Goal: Information Seeking & Learning: Learn about a topic

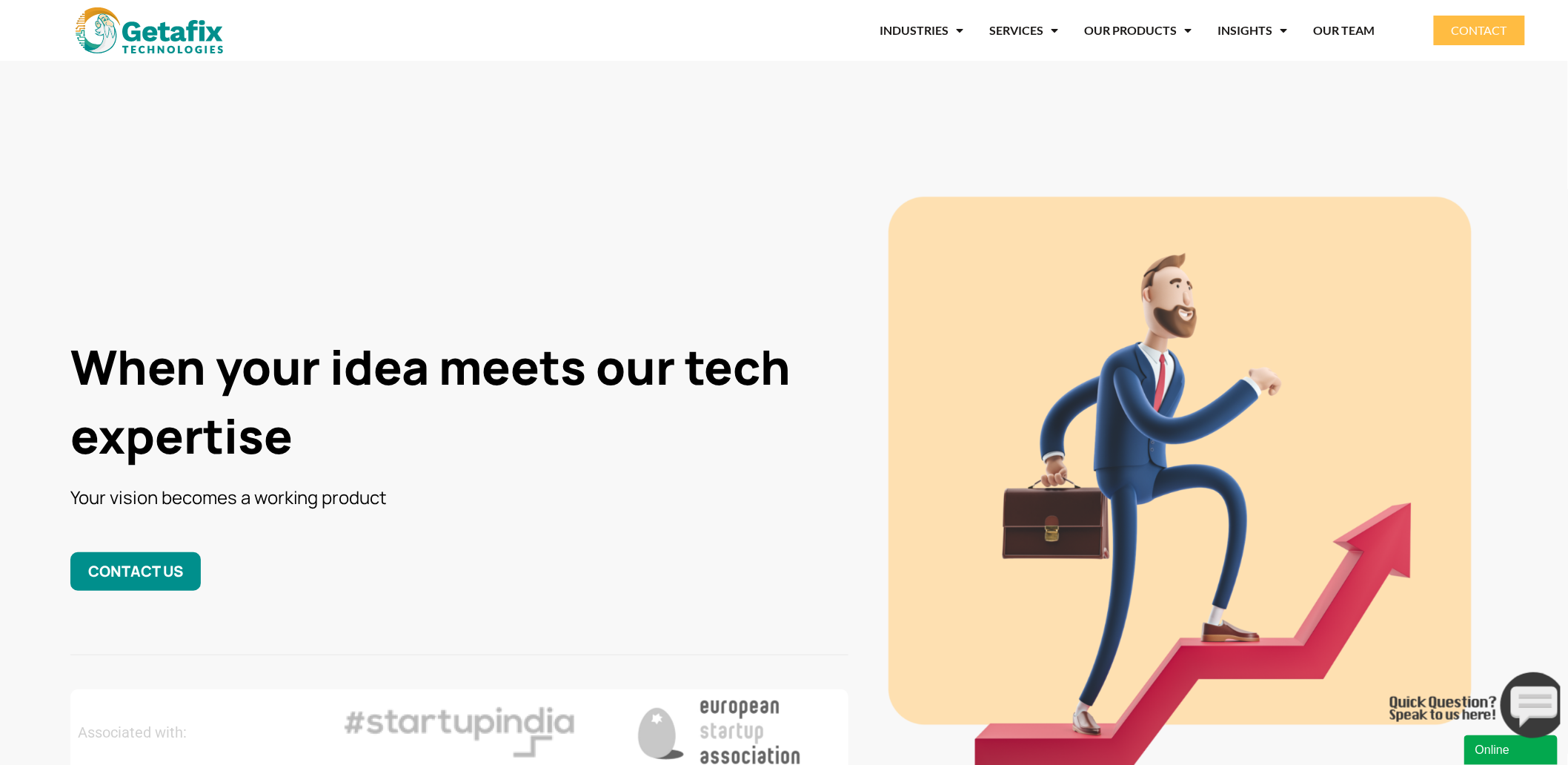
click at [444, 174] on section "When your idea meets our tech expertise Your vision becomes a working product C…" at bounding box center [784, 437] width 1568 height 753
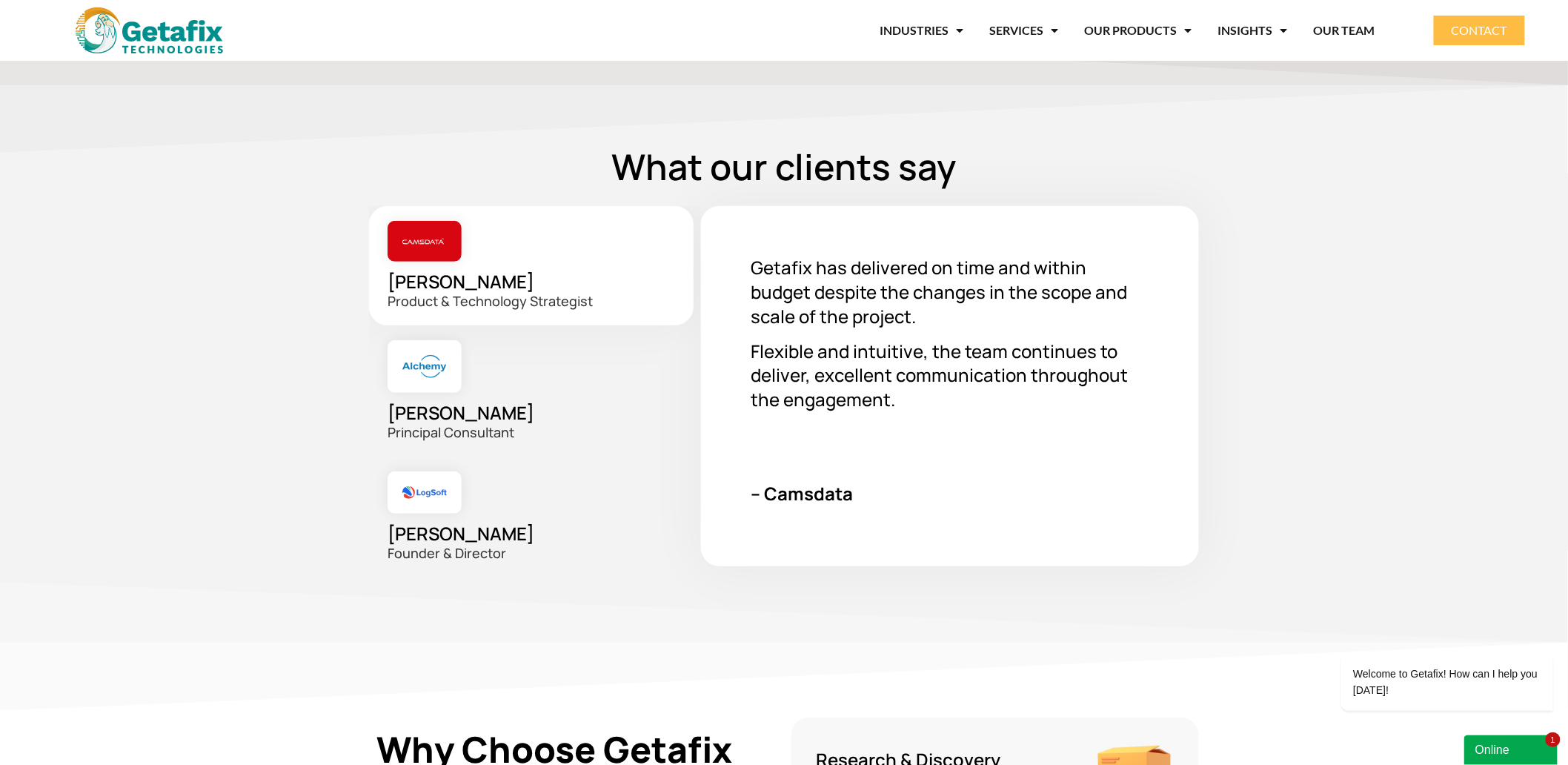
scroll to position [2482, 0]
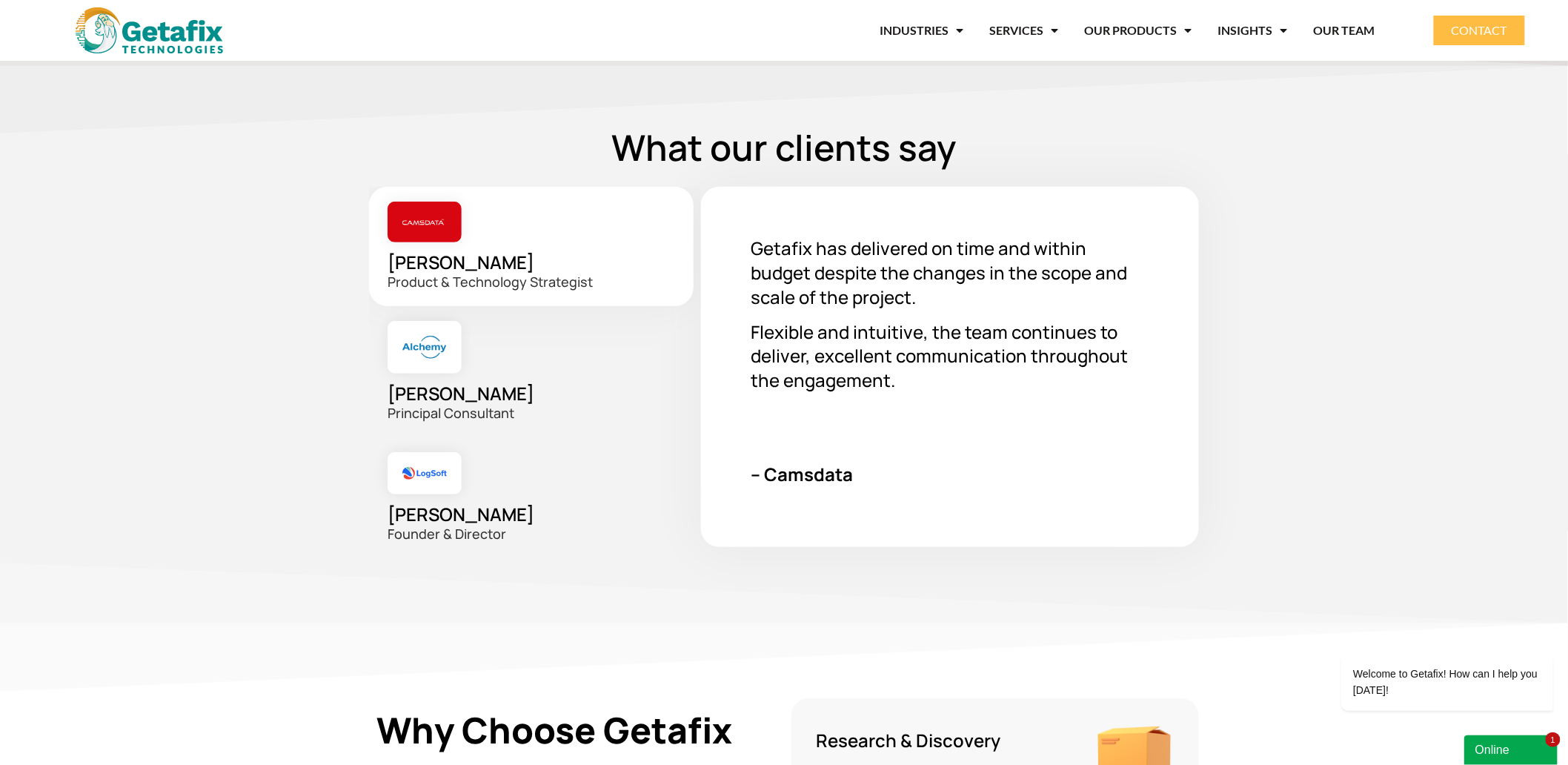
click at [544, 359] on div "Arindam Bannerjee Principal Consultant" at bounding box center [534, 371] width 332 height 131
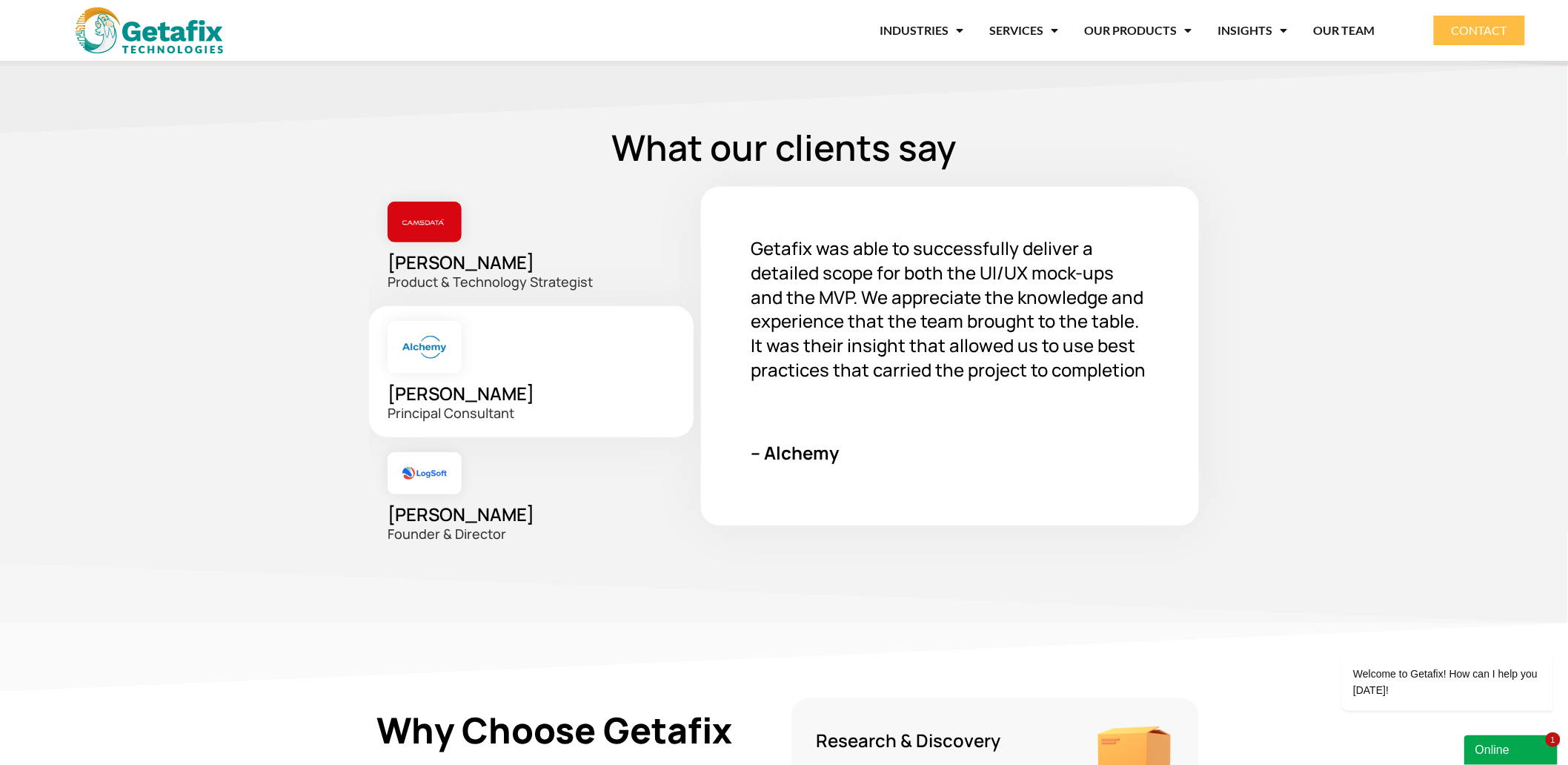
click at [574, 494] on div "Richard Lobo Founder & Director" at bounding box center [534, 497] width 332 height 120
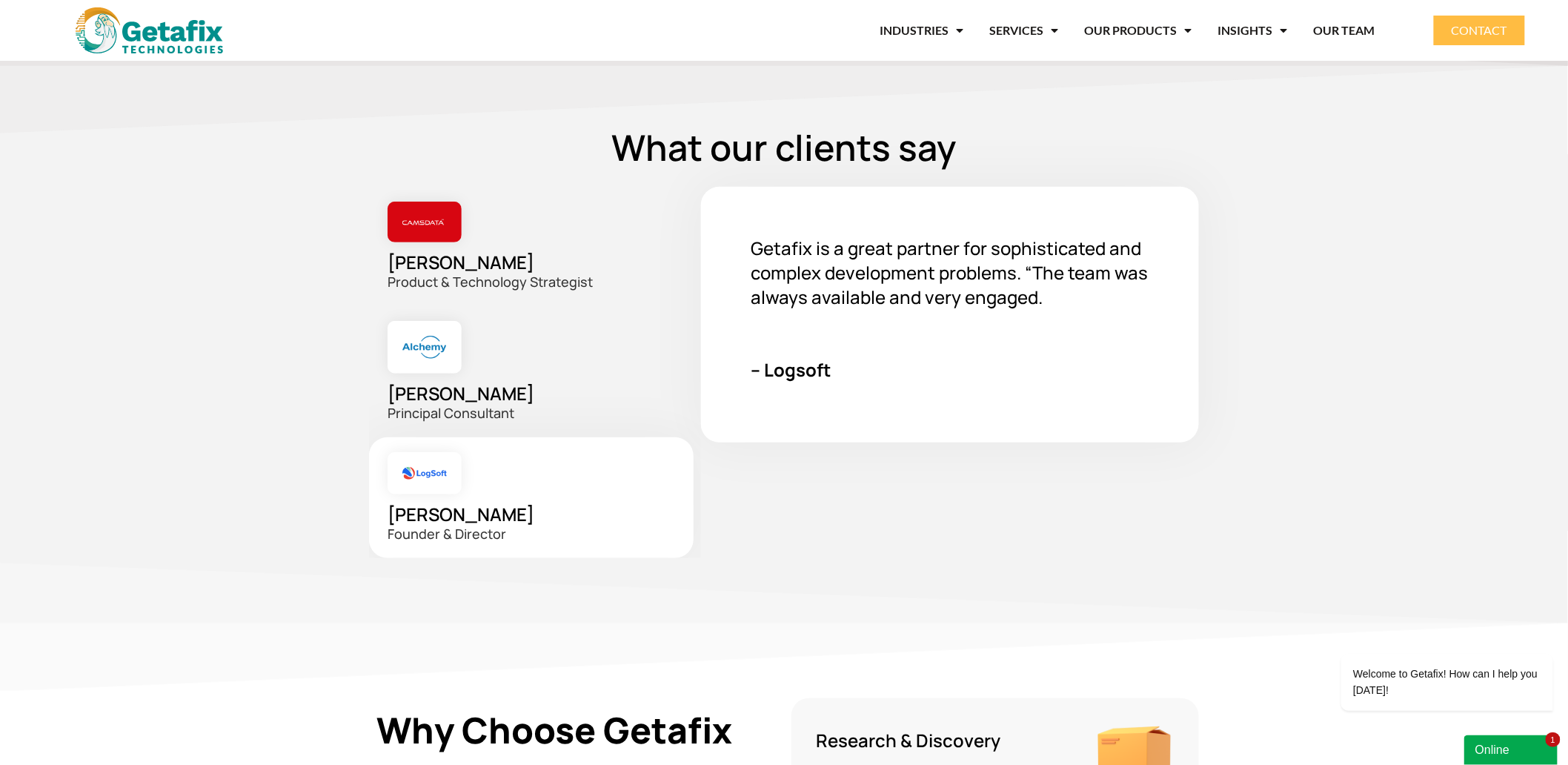
click at [559, 359] on div "Arindam Bannerjee Principal Consultant" at bounding box center [534, 371] width 332 height 131
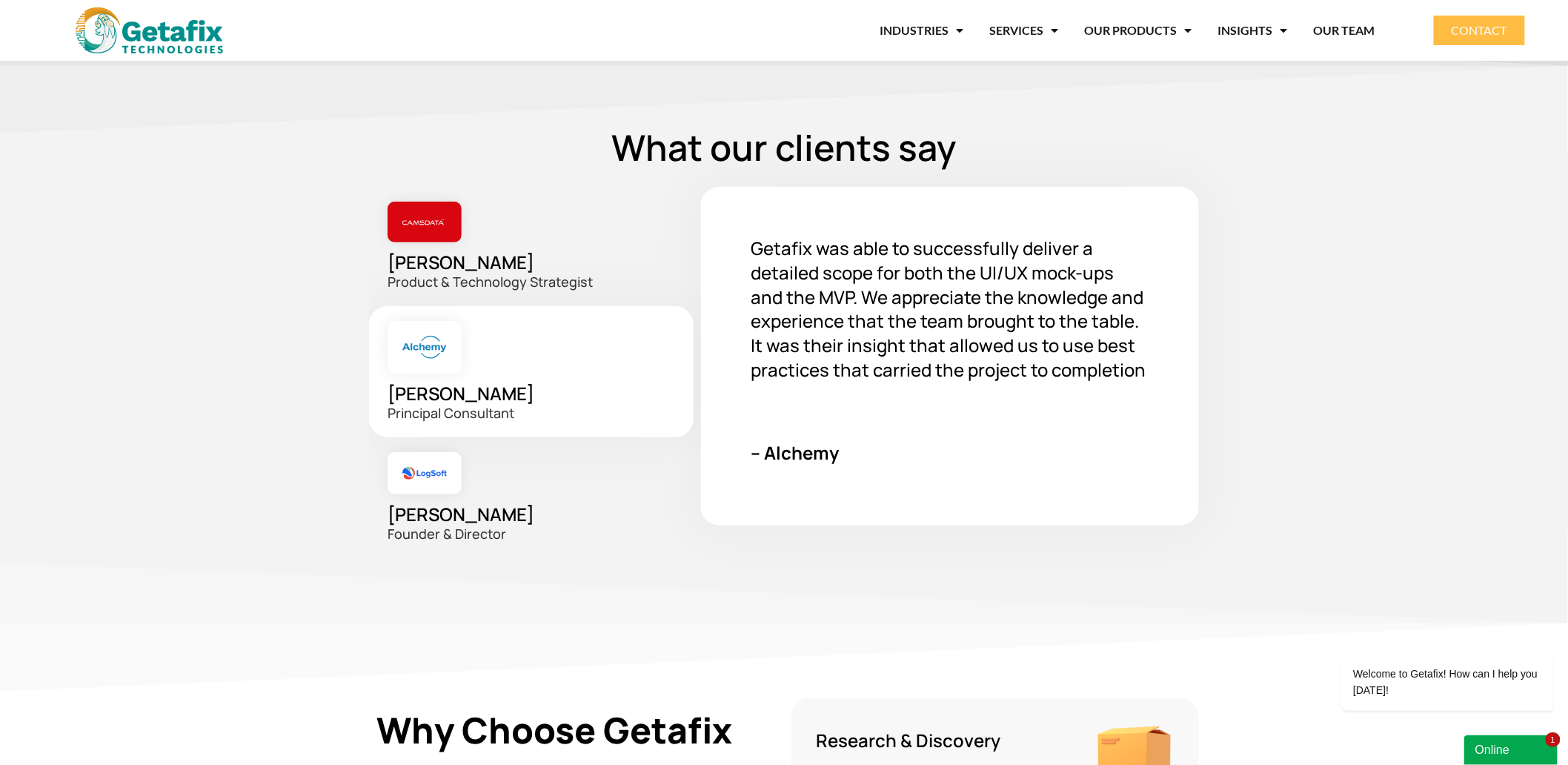
click at [567, 500] on div "Richard Lobo Founder & Director" at bounding box center [534, 497] width 332 height 120
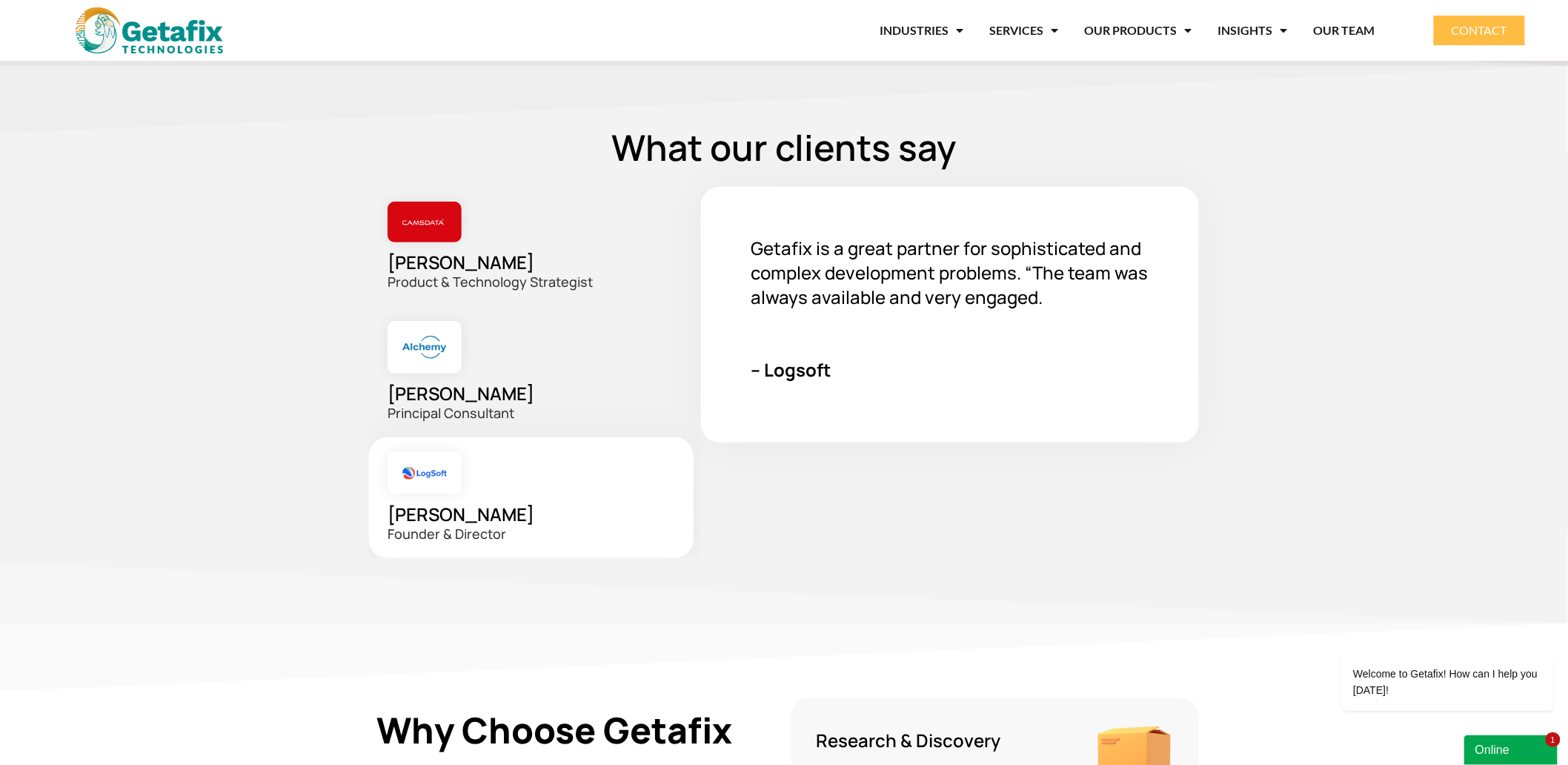
click at [555, 365] on div "Arindam Bannerjee Principal Consultant" at bounding box center [534, 371] width 332 height 131
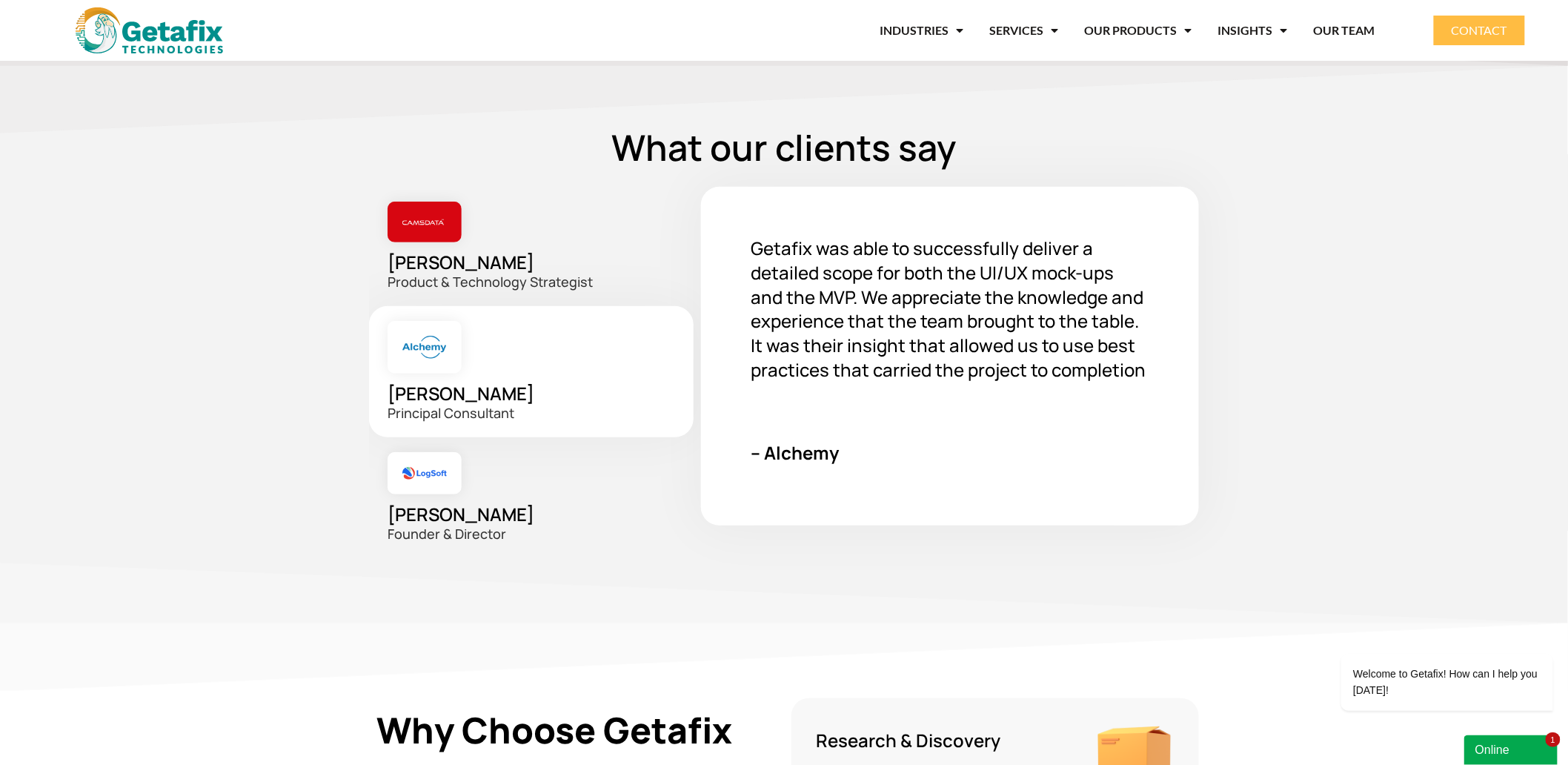
click at [543, 254] on div "Manoj Desigavelu Product & Technology Strategist" at bounding box center [534, 246] width 332 height 120
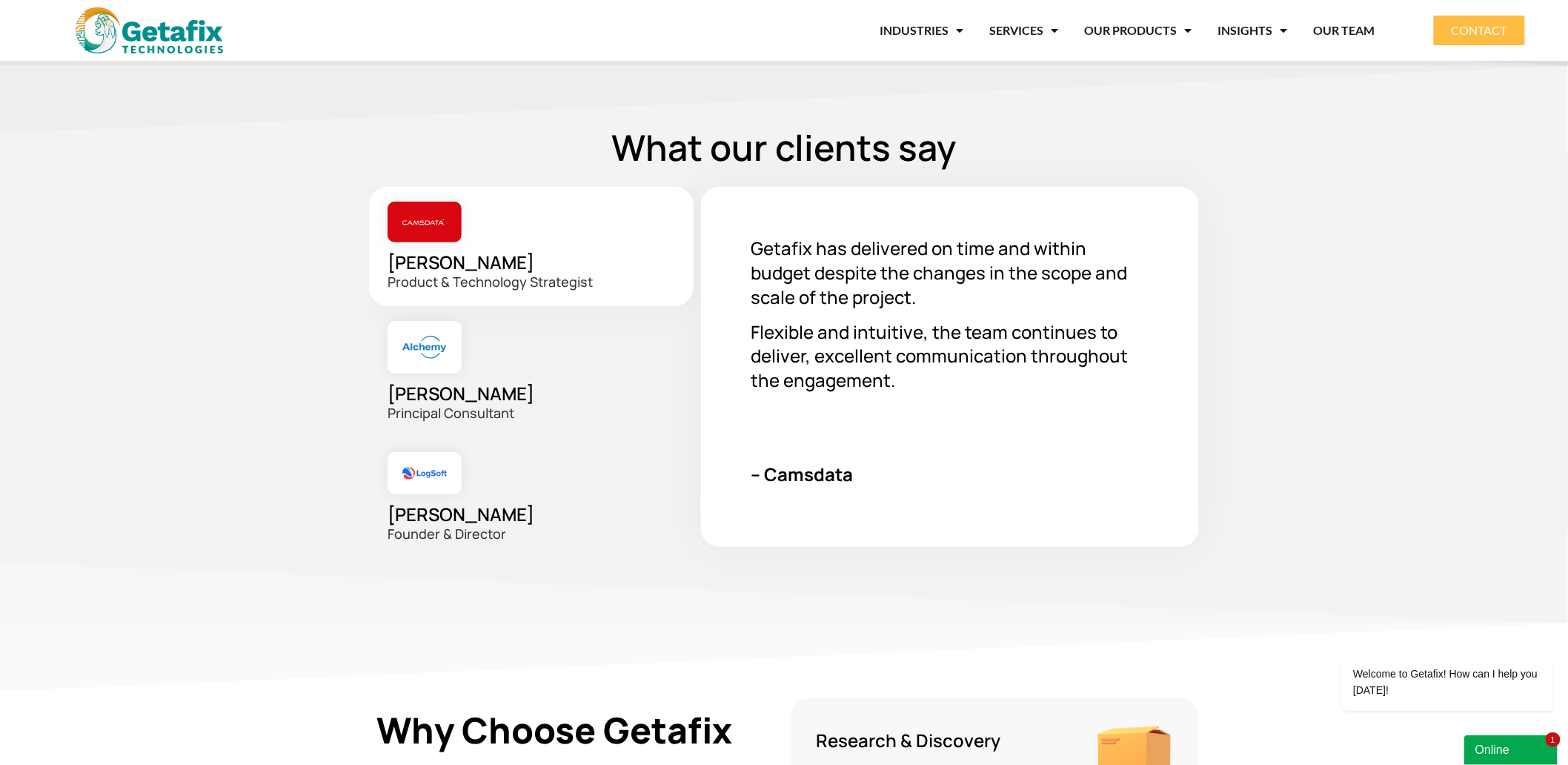
click at [535, 515] on div "Richard Lobo Founder & Director" at bounding box center [534, 497] width 332 height 120
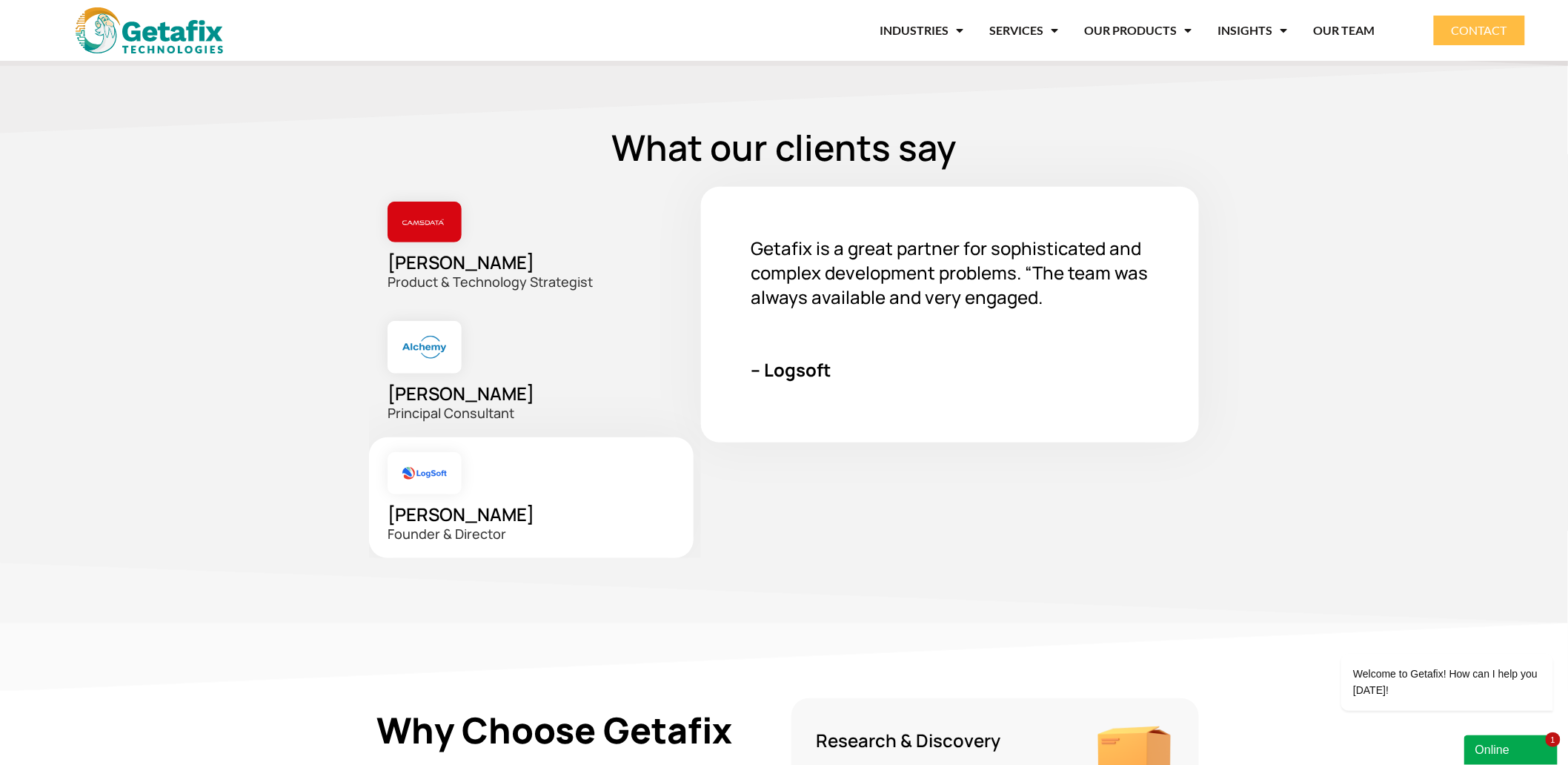
click at [516, 243] on div "Manoj Desigavelu Product & Technology Strategist" at bounding box center [534, 246] width 332 height 120
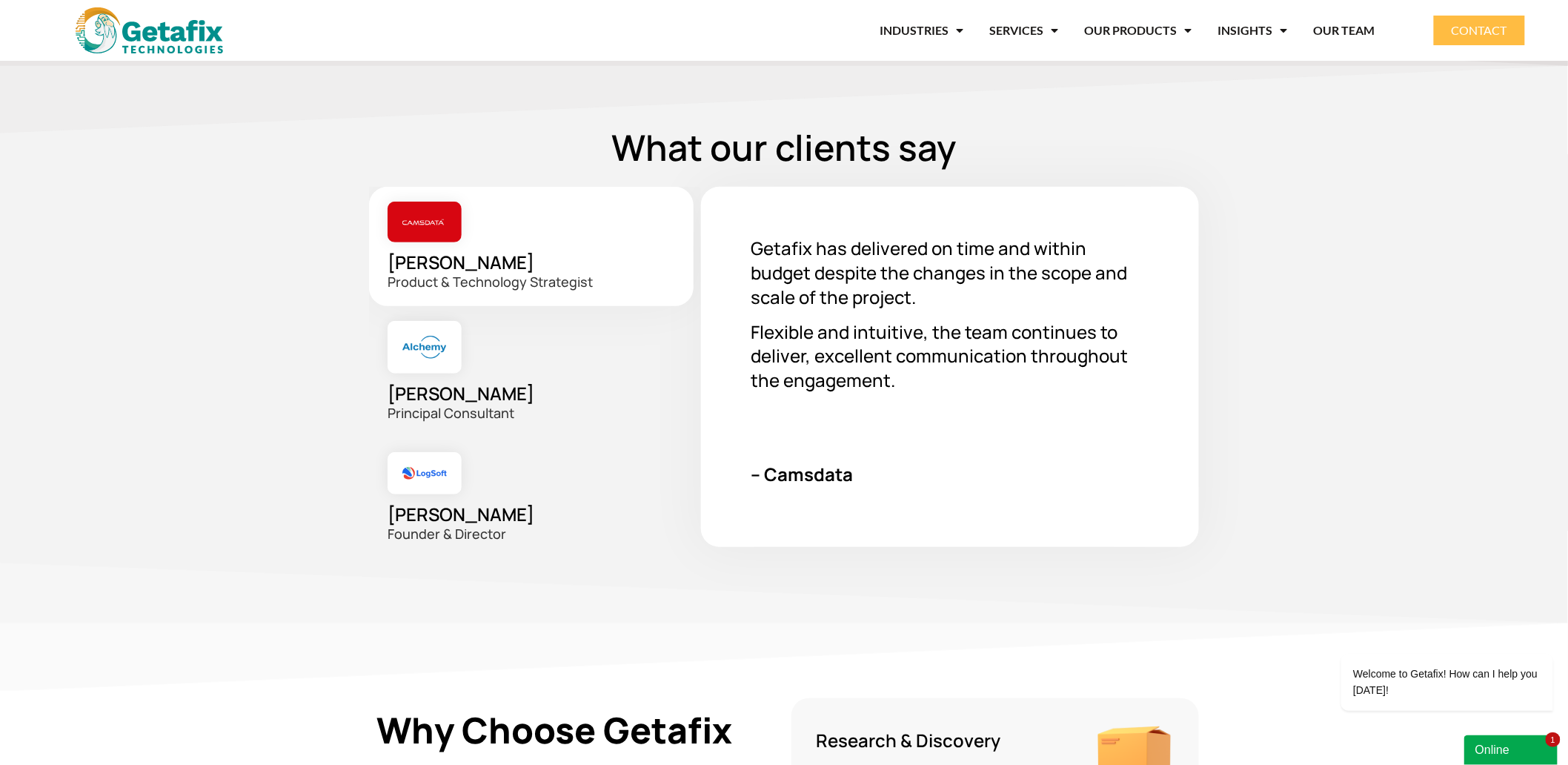
click at [528, 498] on div "Richard Lobo Founder & Director" at bounding box center [534, 497] width 332 height 120
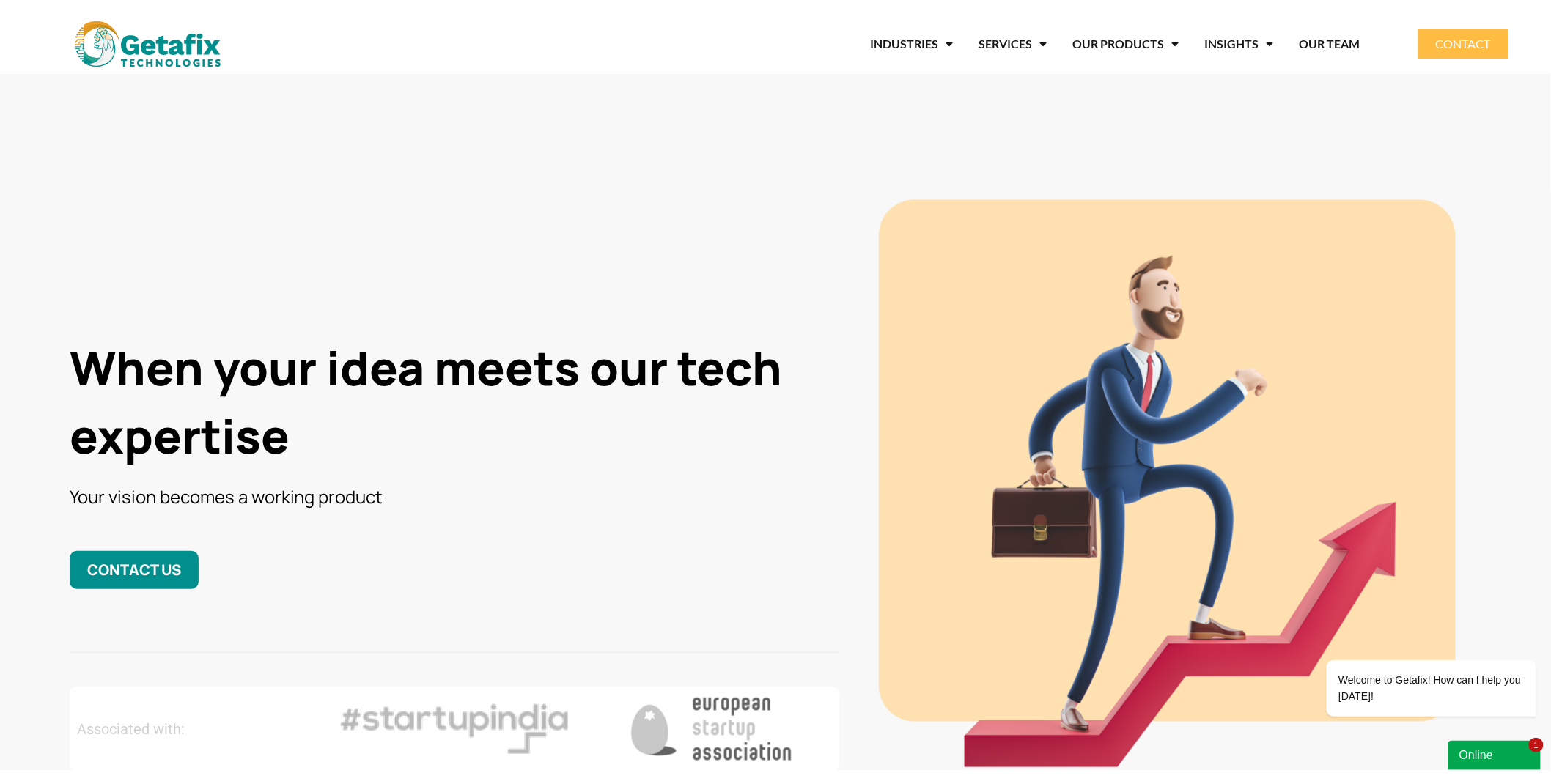
scroll to position [0, 0]
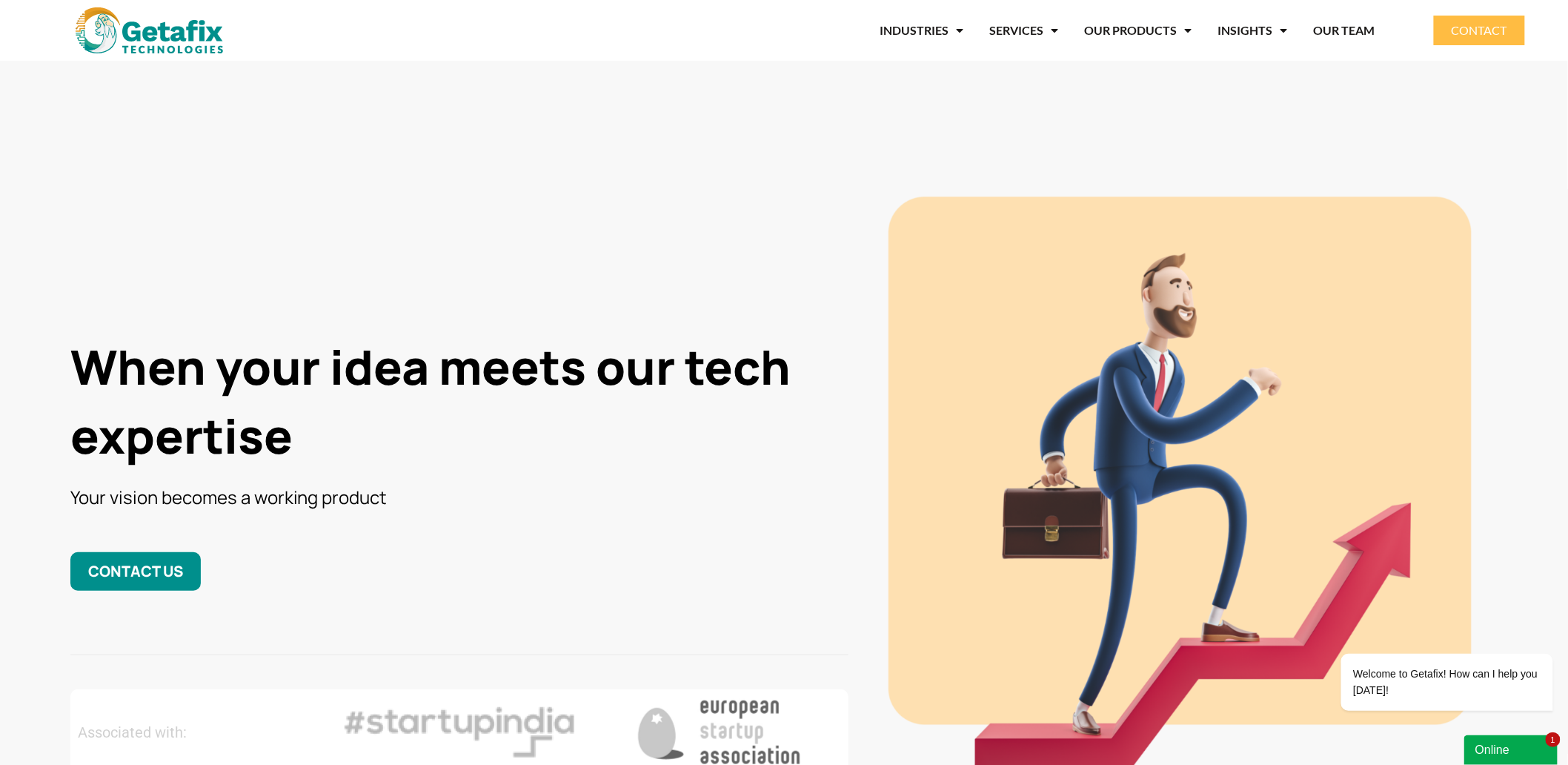
click at [261, 295] on div "When your idea meets our tech expertise Your vision becomes a working product C…" at bounding box center [459, 484] width 794 height 596
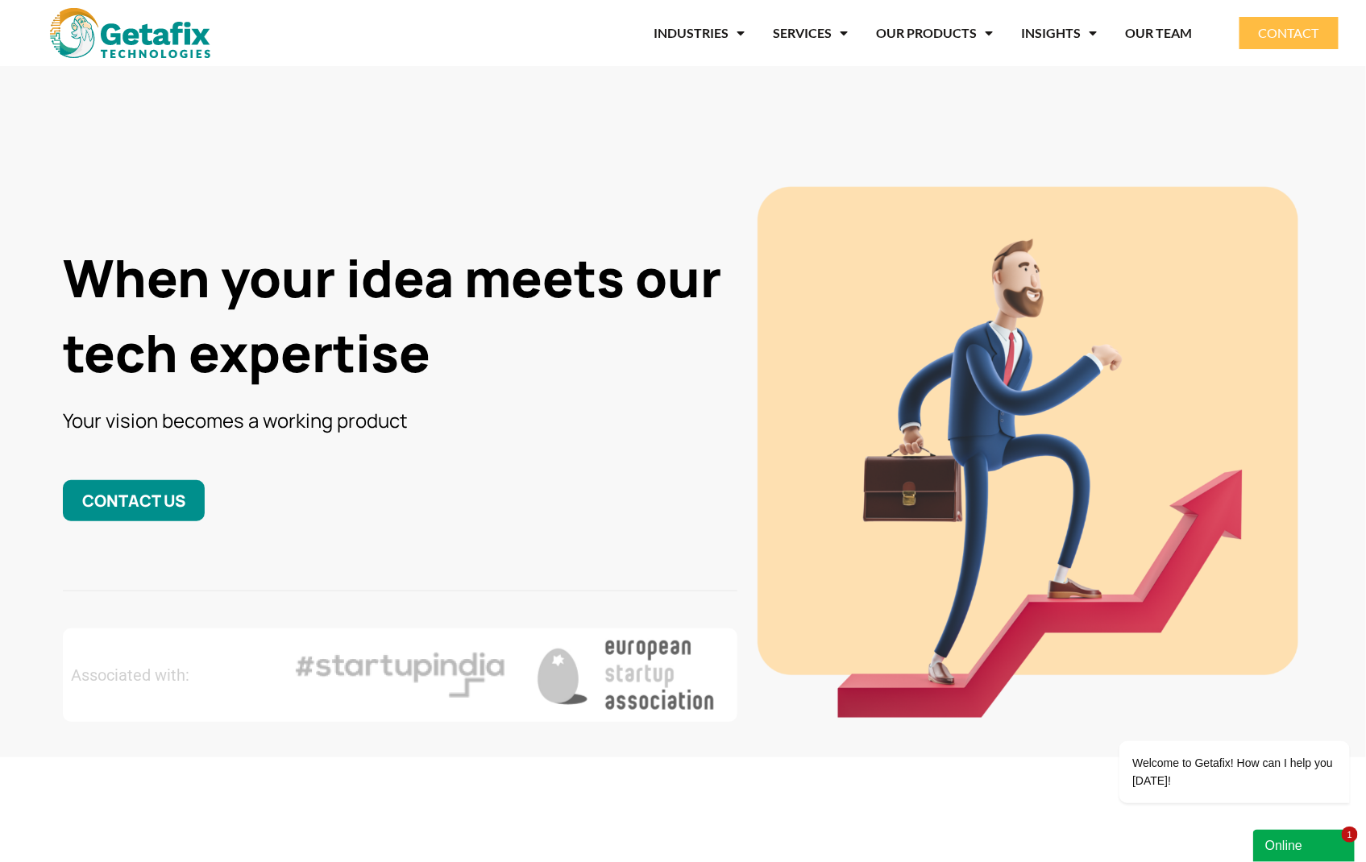
click at [512, 180] on div "When your idea meets our tech expertise Your vision becomes a working product C…" at bounding box center [400, 453] width 691 height 554
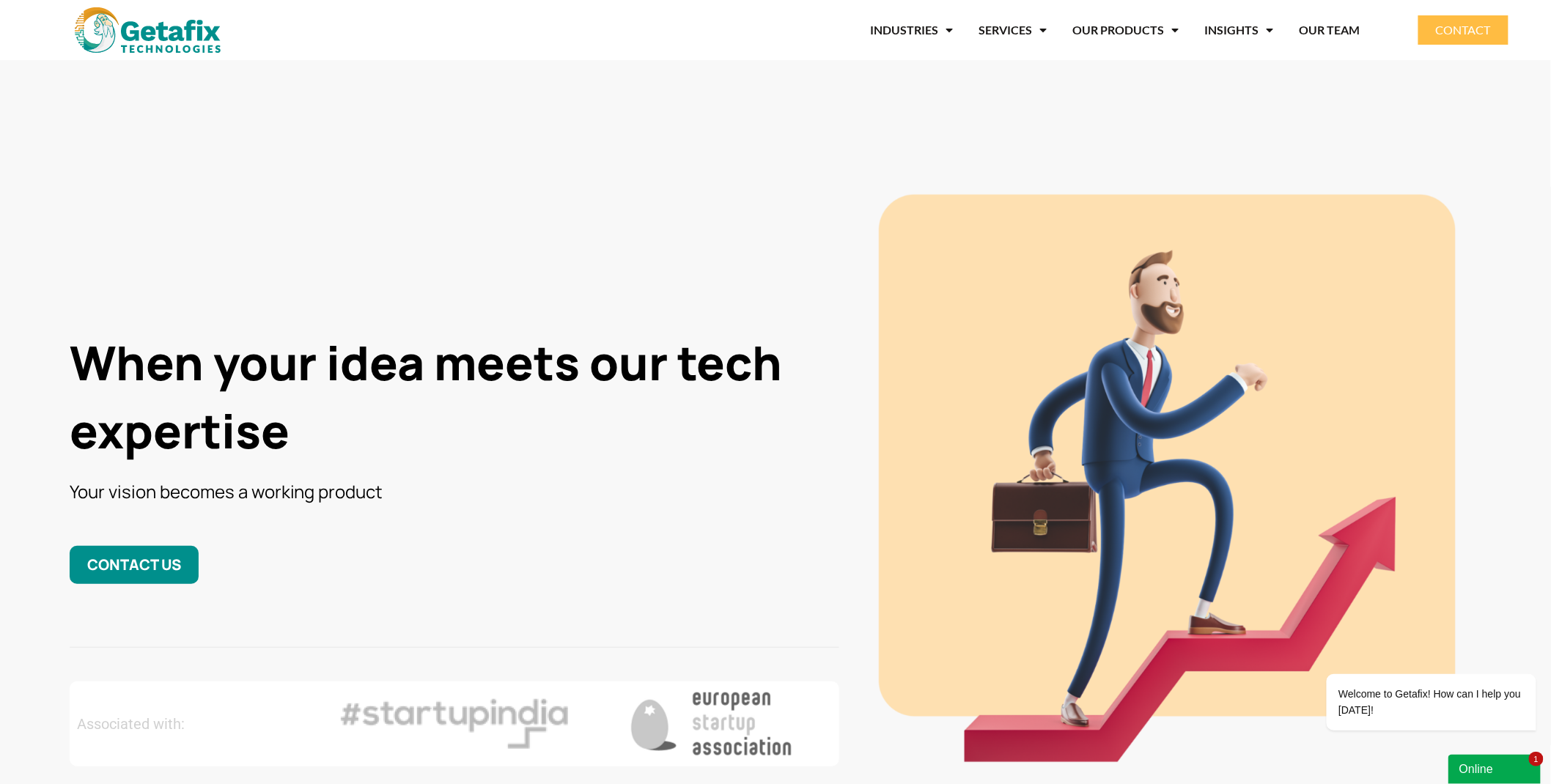
click at [782, 194] on div "When your idea meets our tech expertise Your vision becomes a working product C…" at bounding box center [454, 478] width 785 height 589
click at [502, 288] on div "When your idea meets our tech expertise Your vision becomes a working product C…" at bounding box center [454, 478] width 785 height 589
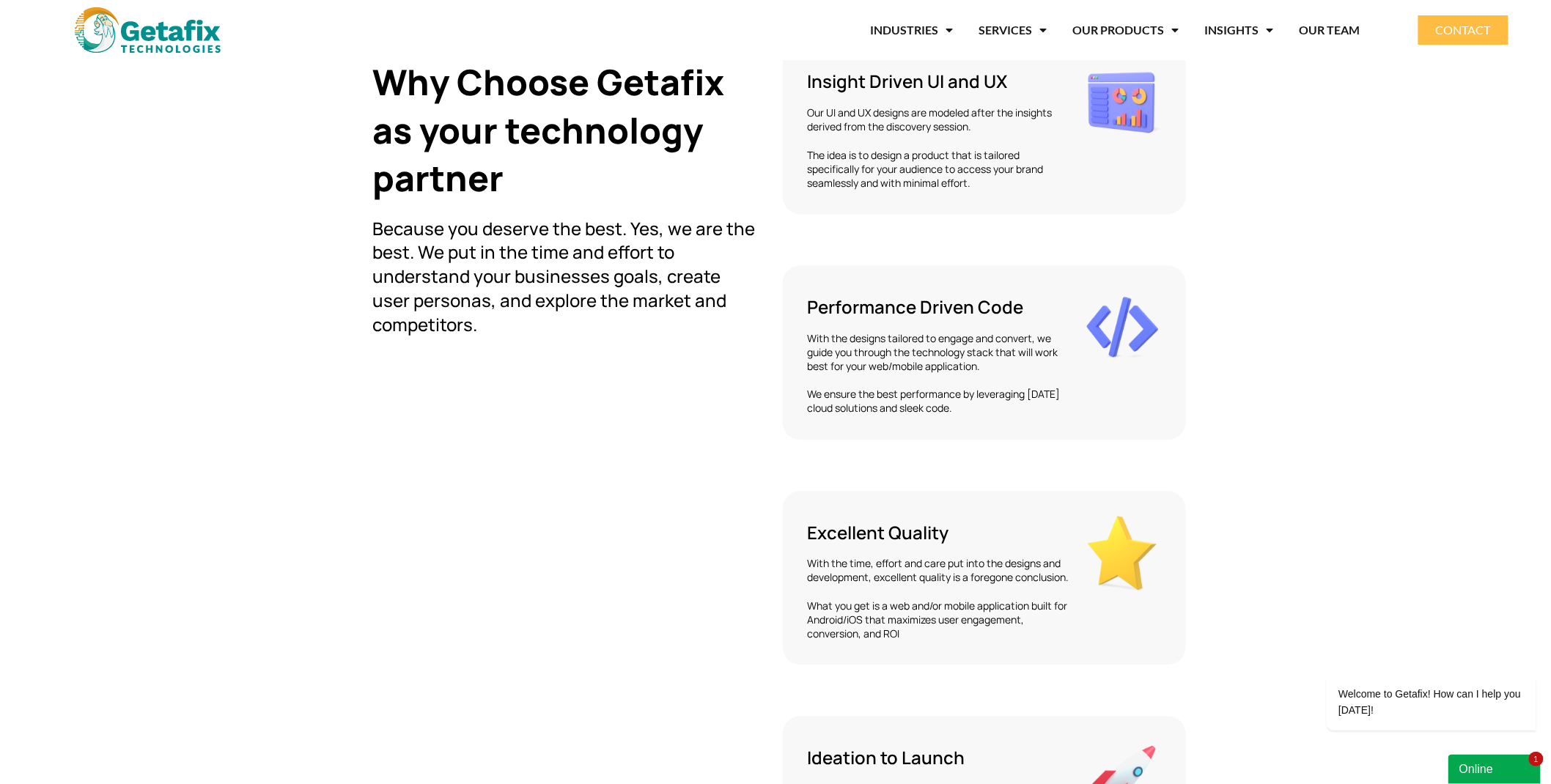
scroll to position [4690, 0]
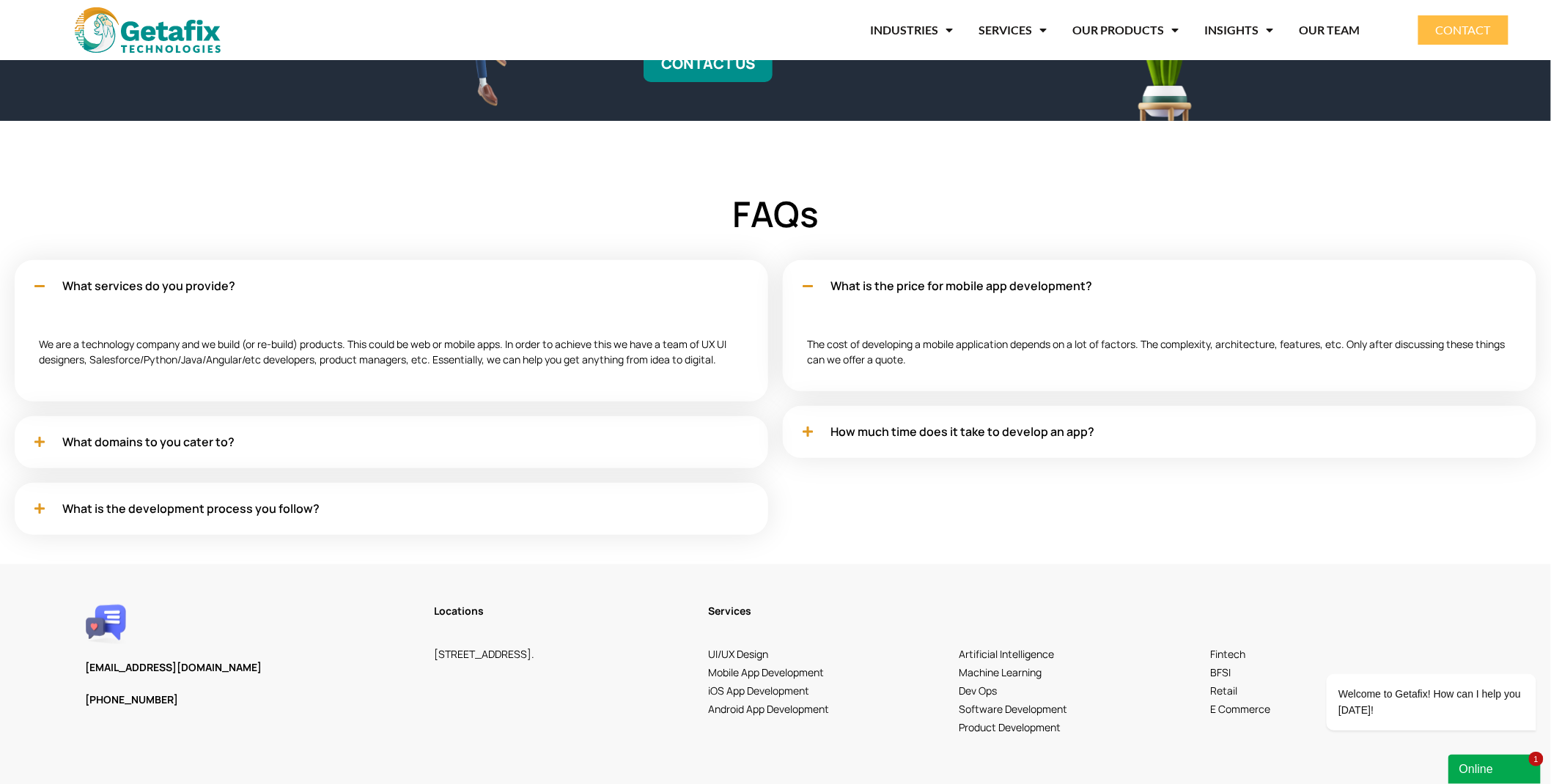
drag, startPoint x: 1563, startPoint y: 88, endPoint x: 55, endPoint y: 14, distance: 1509.8
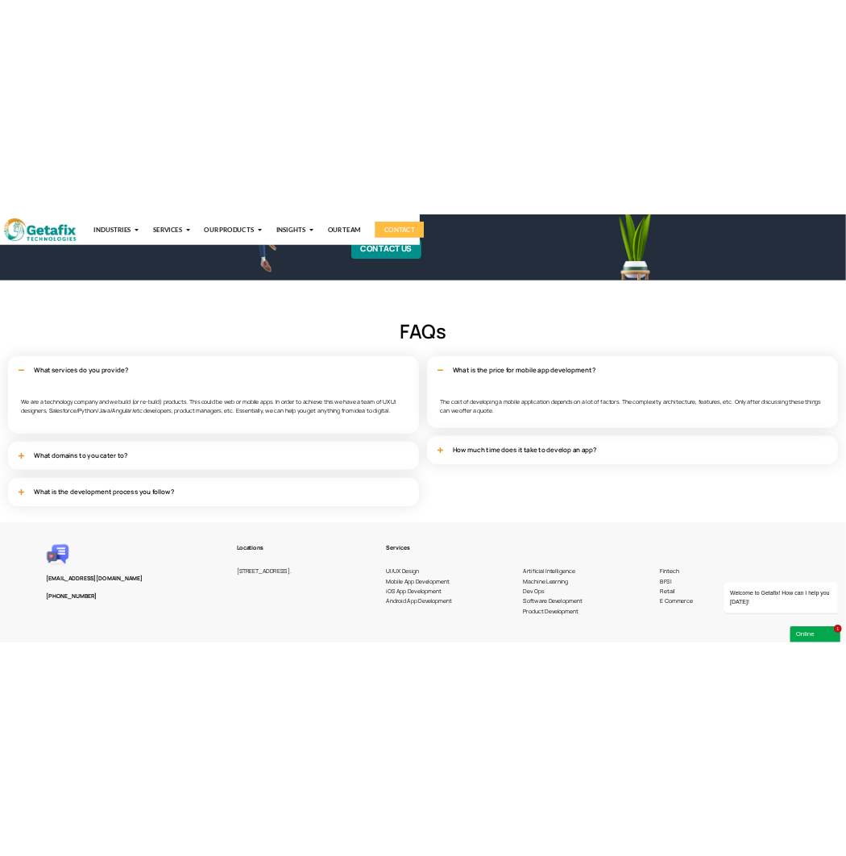
scroll to position [4382, 0]
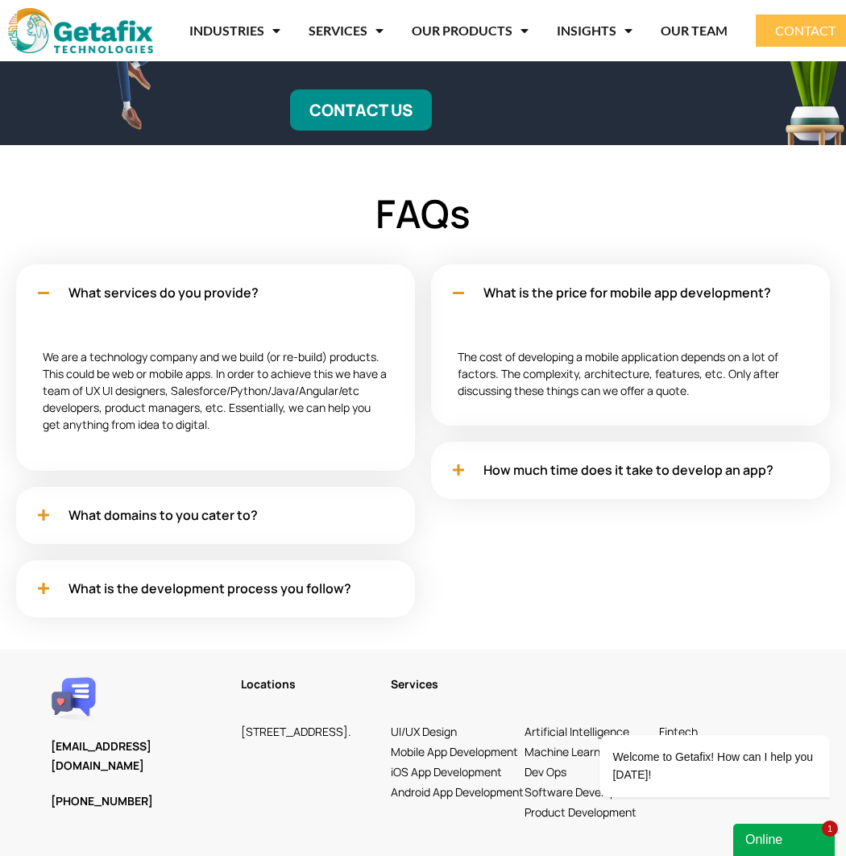
click at [809, 830] on div "Online" at bounding box center [783, 839] width 77 height 19
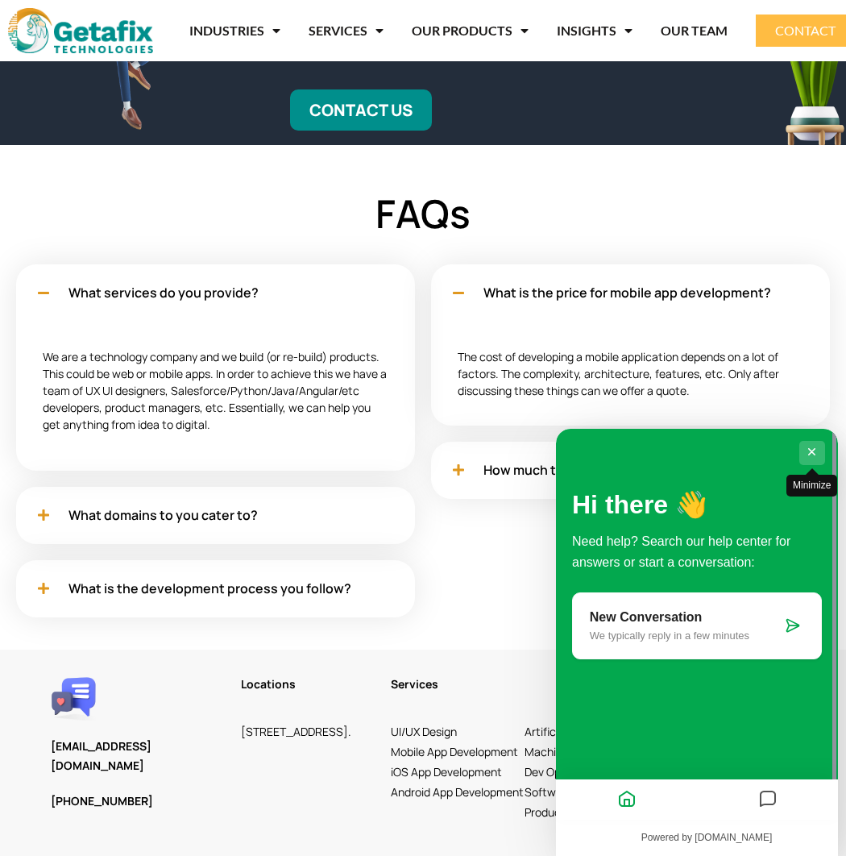
click at [807, 454] on button "Minimize" at bounding box center [812, 453] width 26 height 24
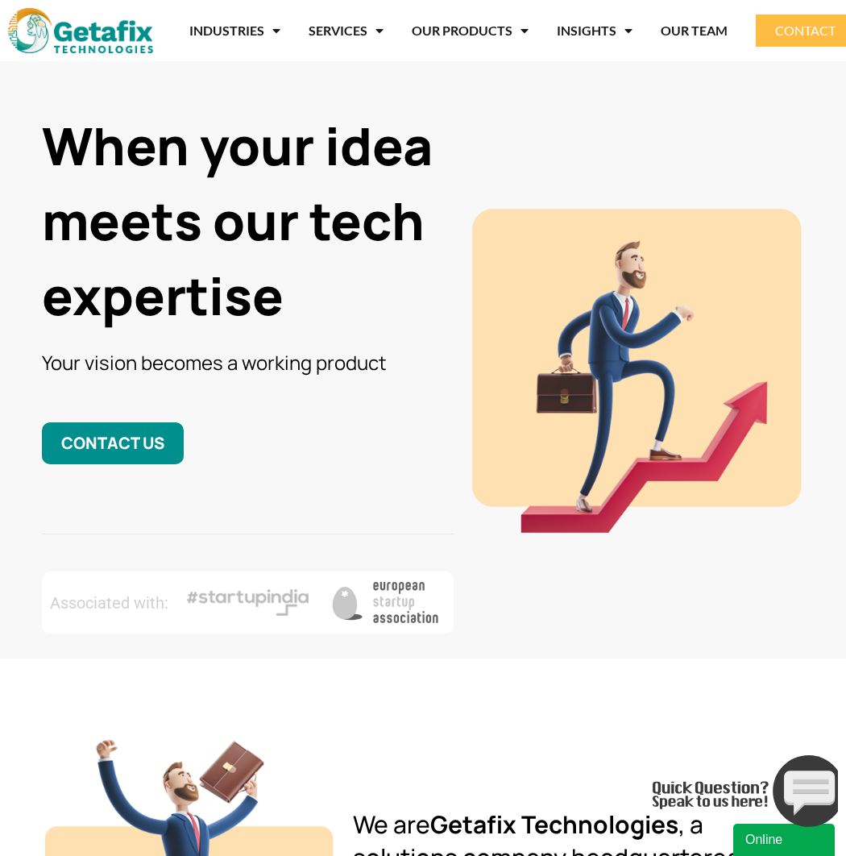
scroll to position [0, 0]
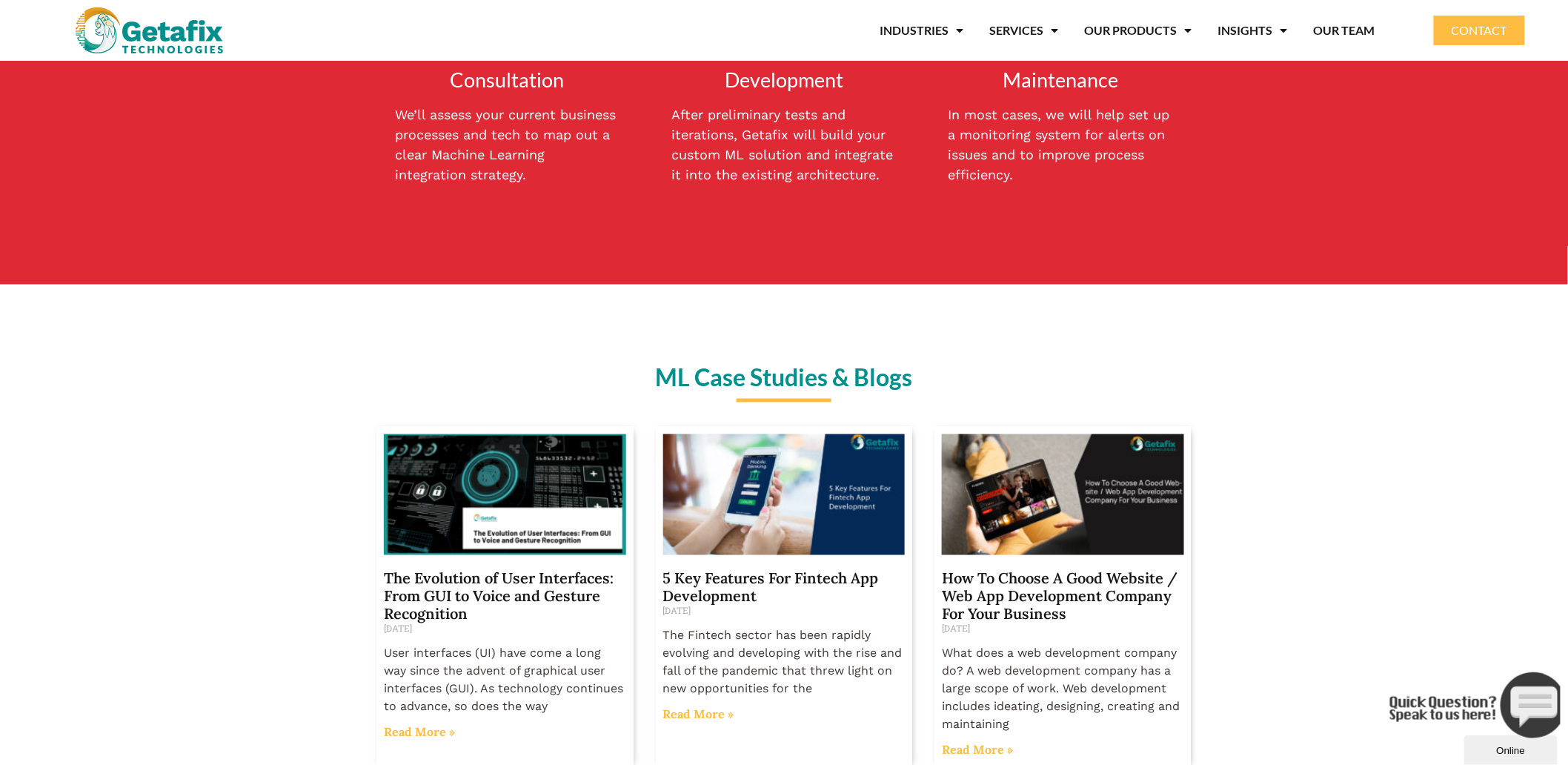
scroll to position [988, 0]
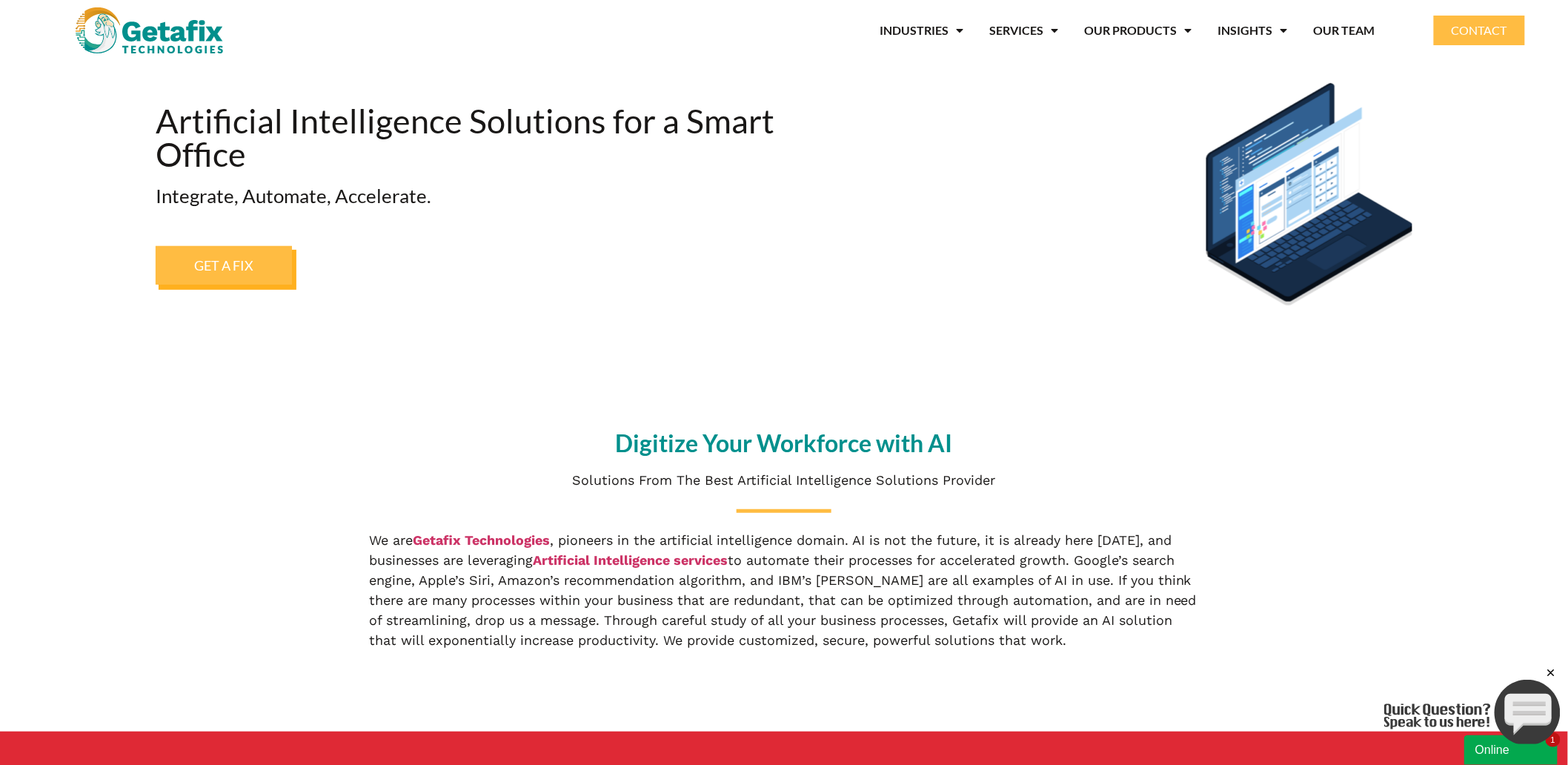
scroll to position [219, 0]
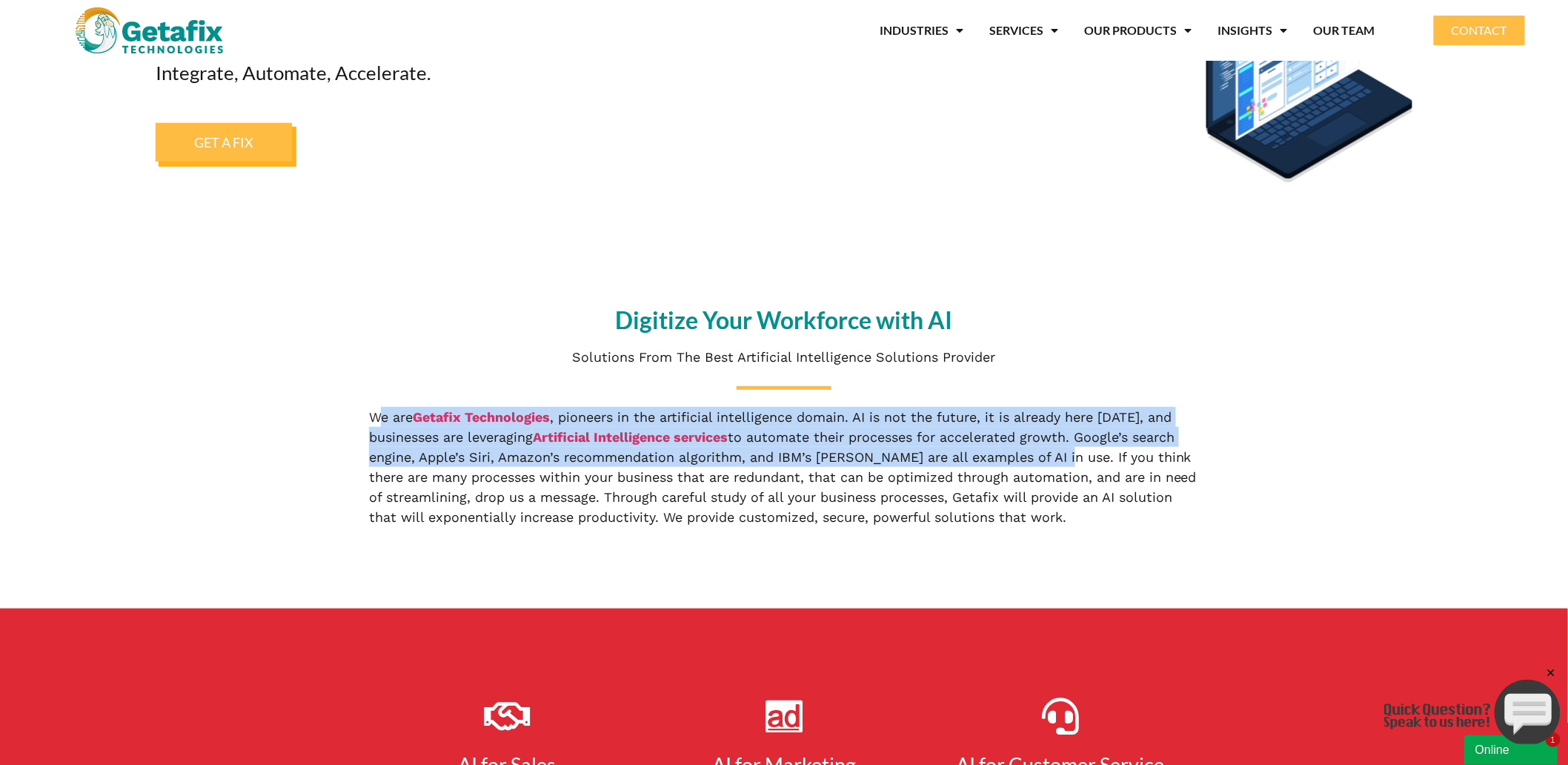
drag, startPoint x: 1059, startPoint y: 462, endPoint x: 372, endPoint y: 409, distance: 689.0
click at [372, 409] on div "We are Getafix Technologies , pioneers in the artificial intelligence domain. A…" at bounding box center [784, 466] width 830 height 120
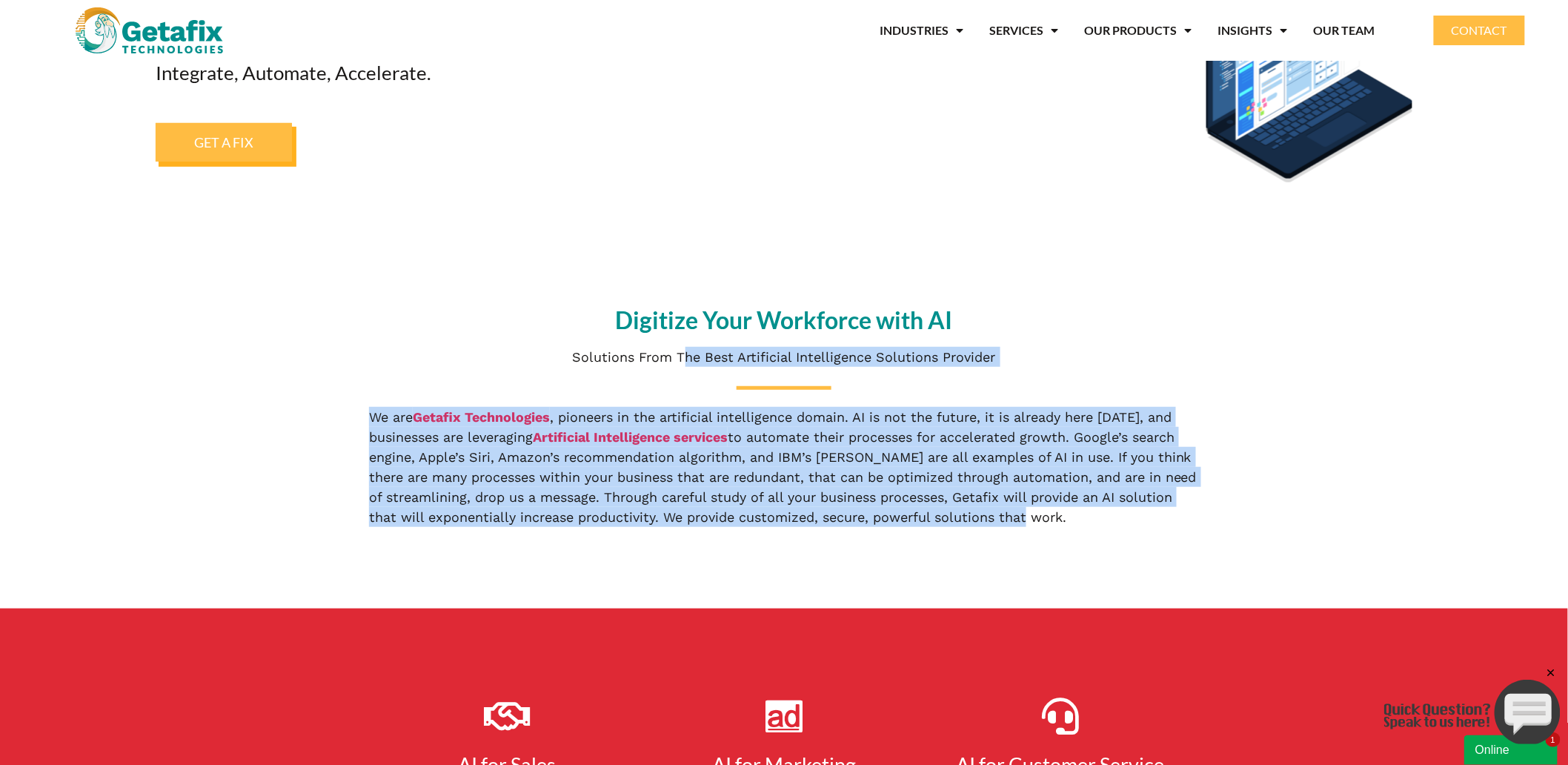
drag, startPoint x: 1057, startPoint y: 520, endPoint x: 669, endPoint y: 341, distance: 427.3
click at [669, 341] on div "Digitize Your Workforce with AI Solutions From The Best Artificial Intelligence…" at bounding box center [784, 417] width 845 height 234
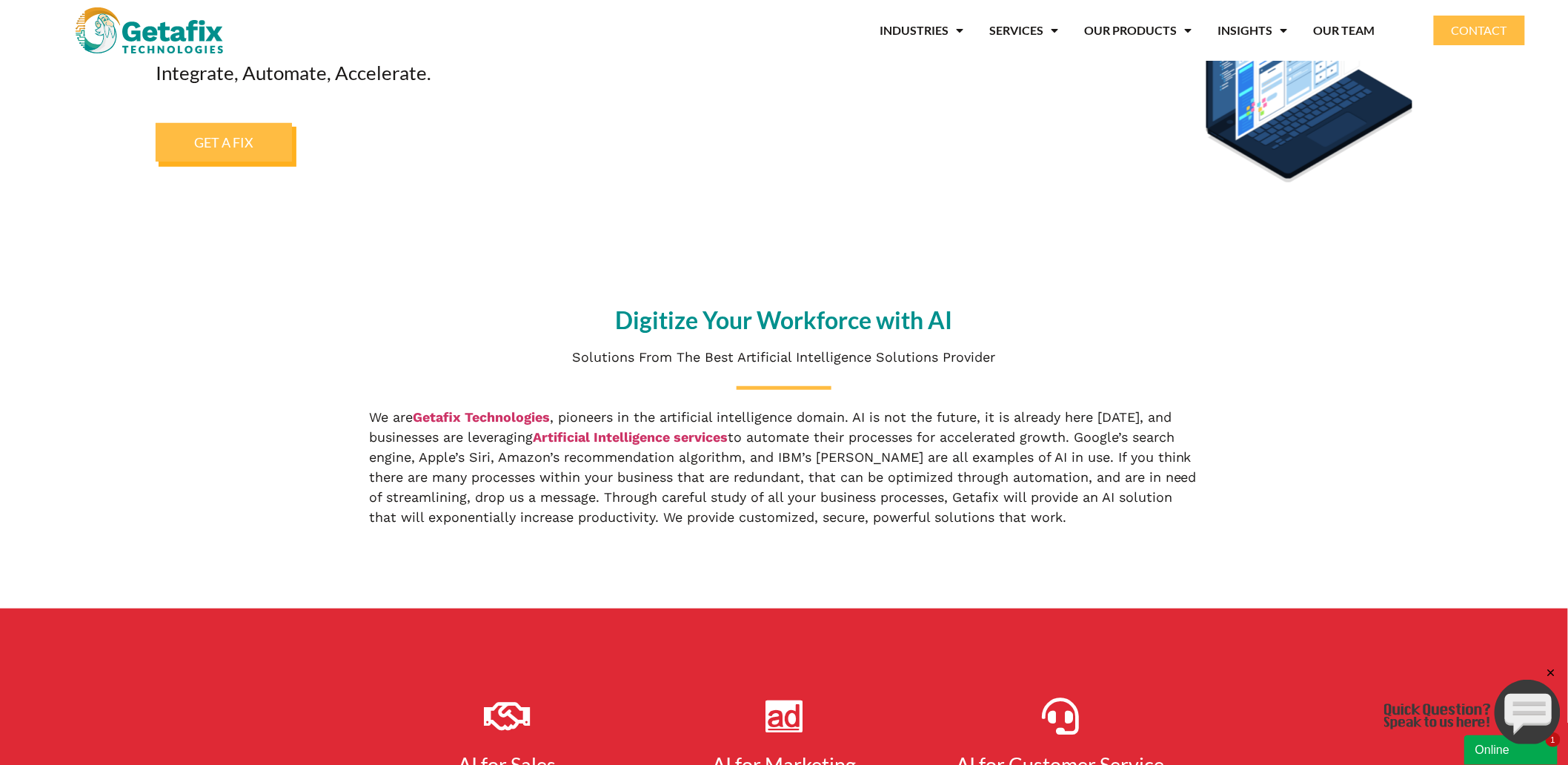
click at [582, 330] on h2 "Digitize Your Workforce with AI" at bounding box center [784, 320] width 830 height 24
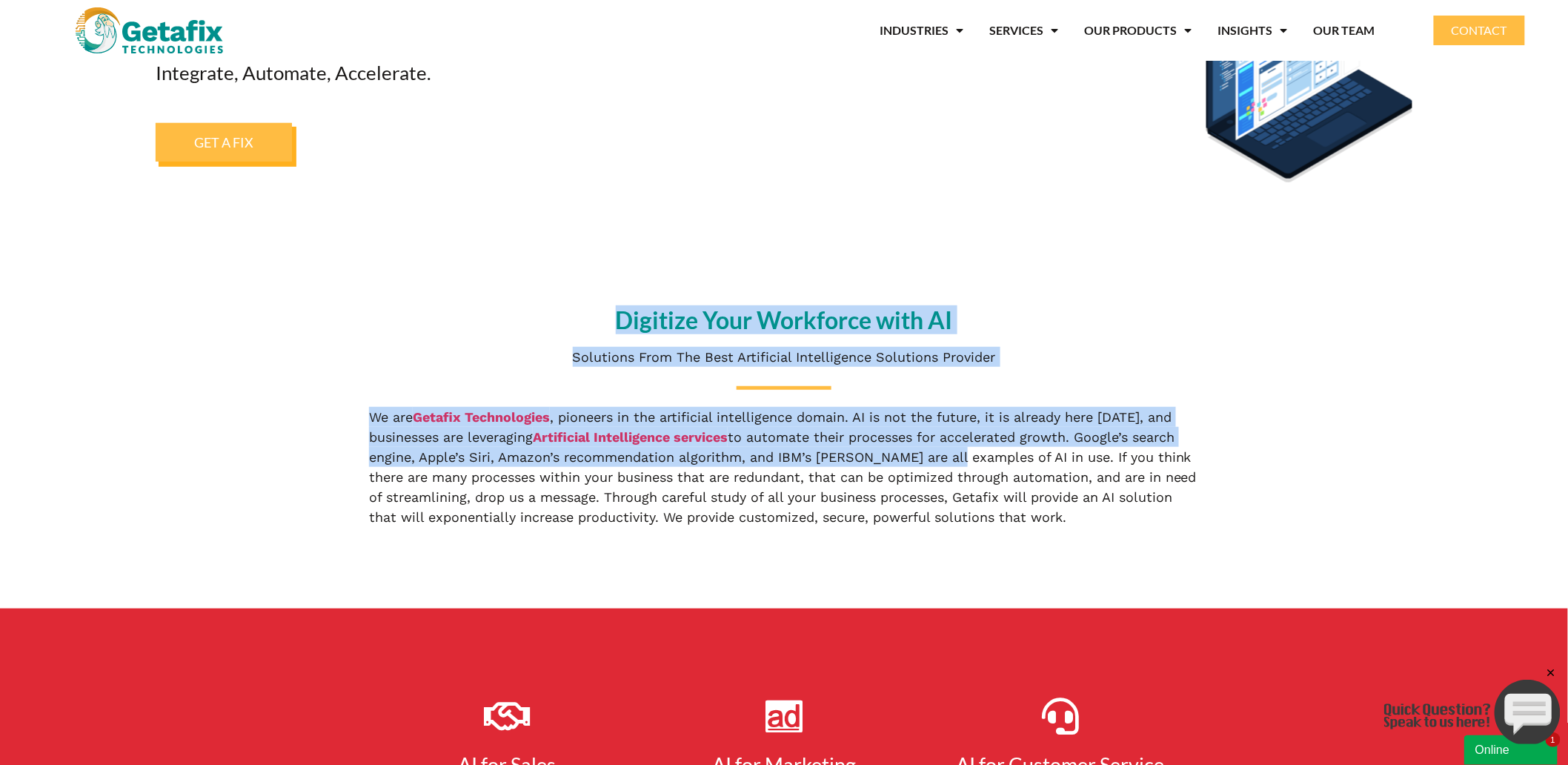
drag, startPoint x: 593, startPoint y: 306, endPoint x: 1055, endPoint y: 490, distance: 497.3
click at [1021, 480] on div "Digitize Your Workforce with AI Solutions From The Best Artificial Intelligence…" at bounding box center [784, 417] width 845 height 234
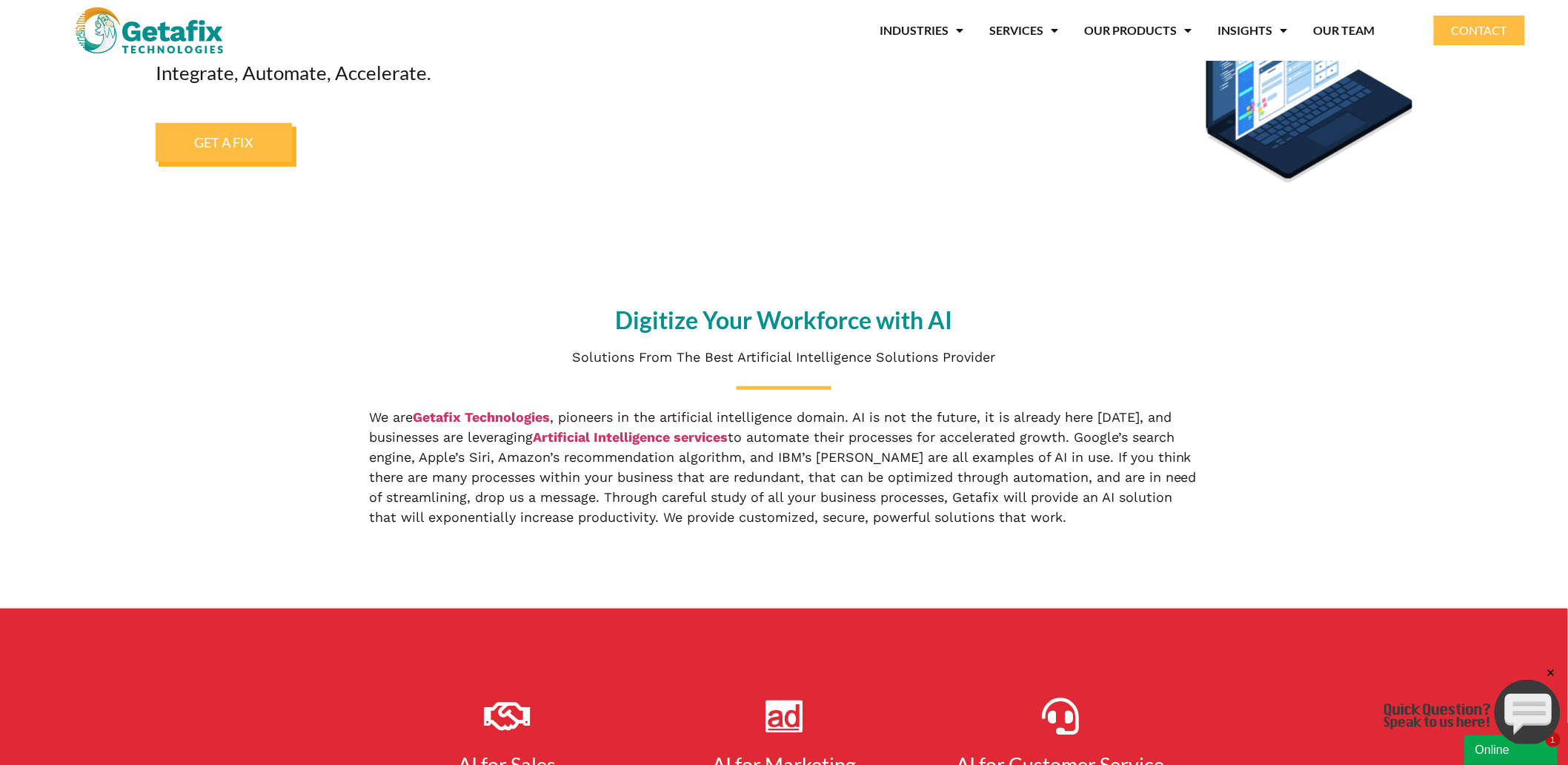
click at [1132, 507] on div "We are Getafix Technologies , pioneers in the artificial intelligence domain. A…" at bounding box center [784, 466] width 830 height 120
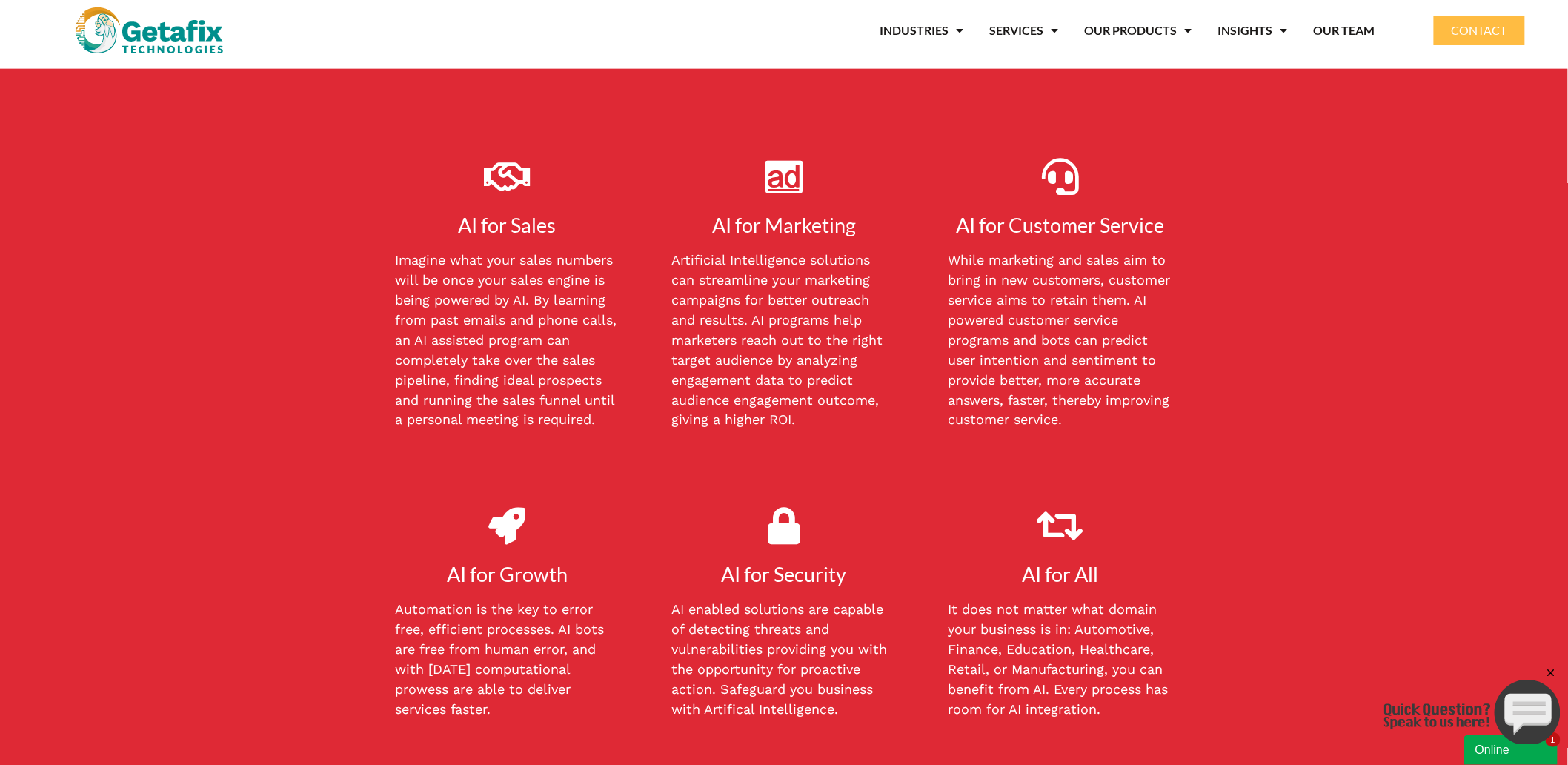
scroll to position [768, 0]
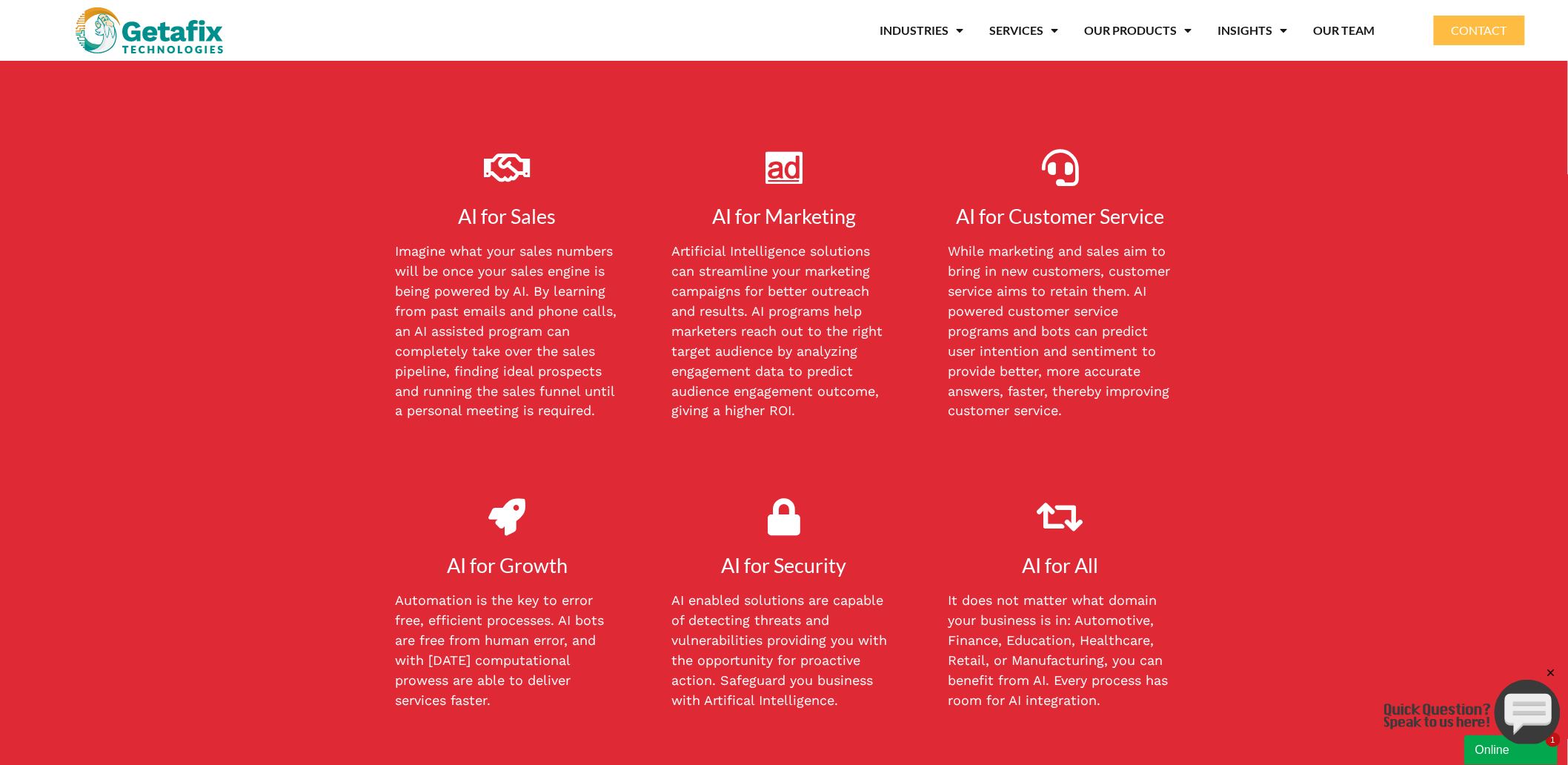
click at [446, 192] on div "AI for Sales Imagine what your sales numbers will be once your sales engine is …" at bounding box center [507, 290] width 277 height 297
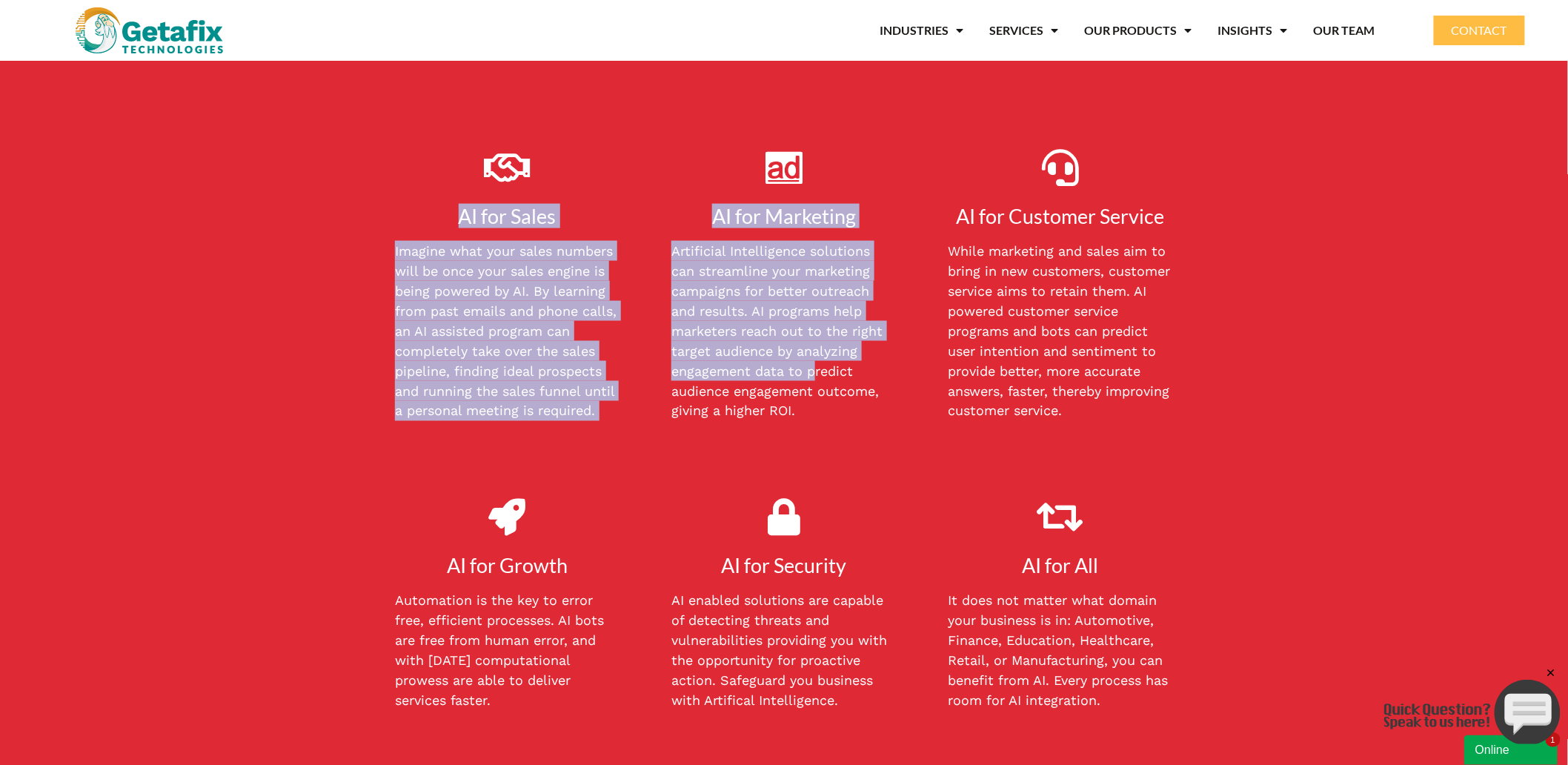
drag, startPoint x: 441, startPoint y: 219, endPoint x: 905, endPoint y: 403, distance: 499.2
click at [826, 380] on div "AI for Sales Imagine what your sales numbers will be once your sales engine is …" at bounding box center [784, 290] width 830 height 297
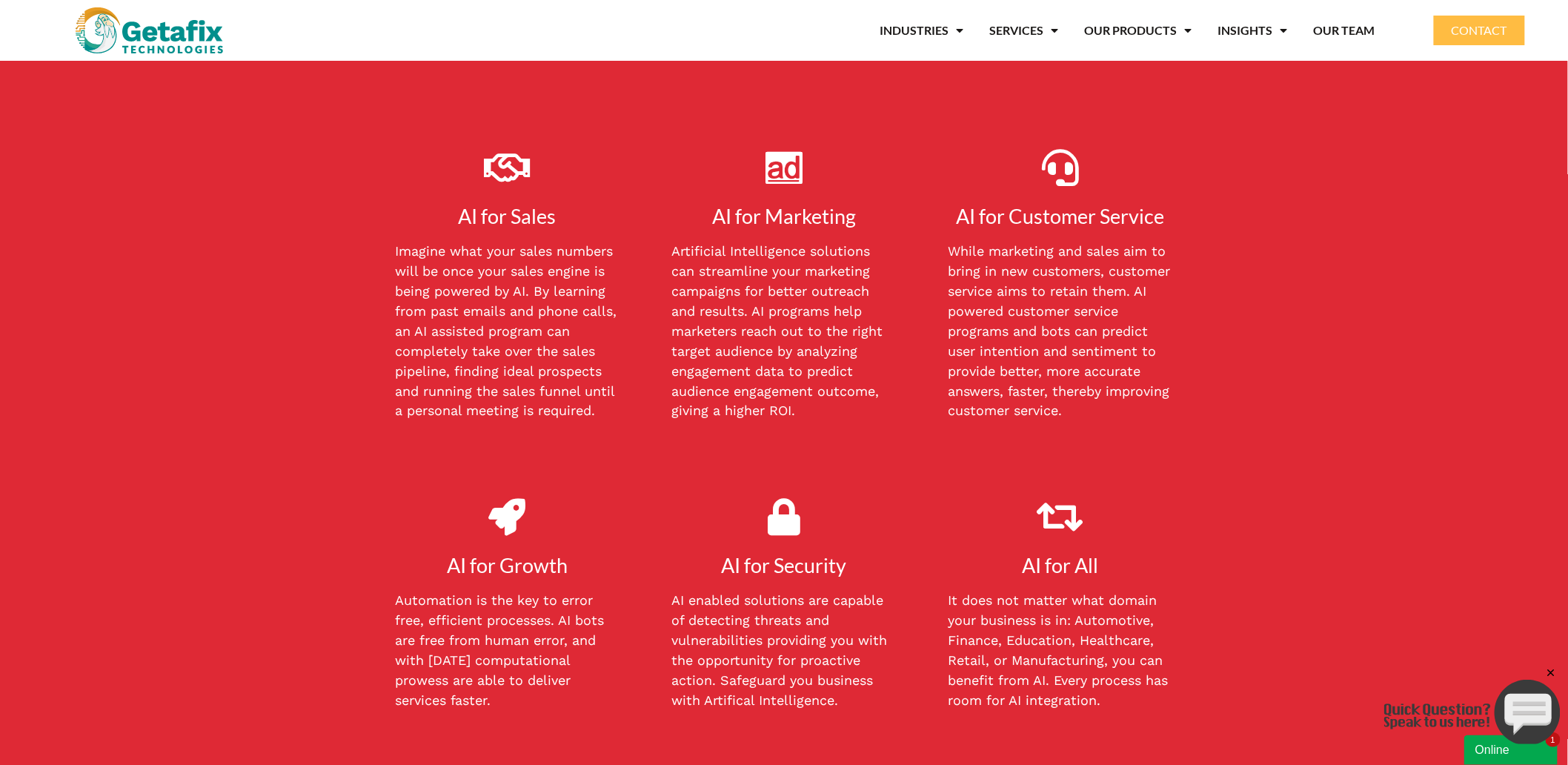
click at [1164, 445] on section "AI for Sales Imagine what your sales numbers will be once your sales engine is …" at bounding box center [784, 266] width 830 height 397
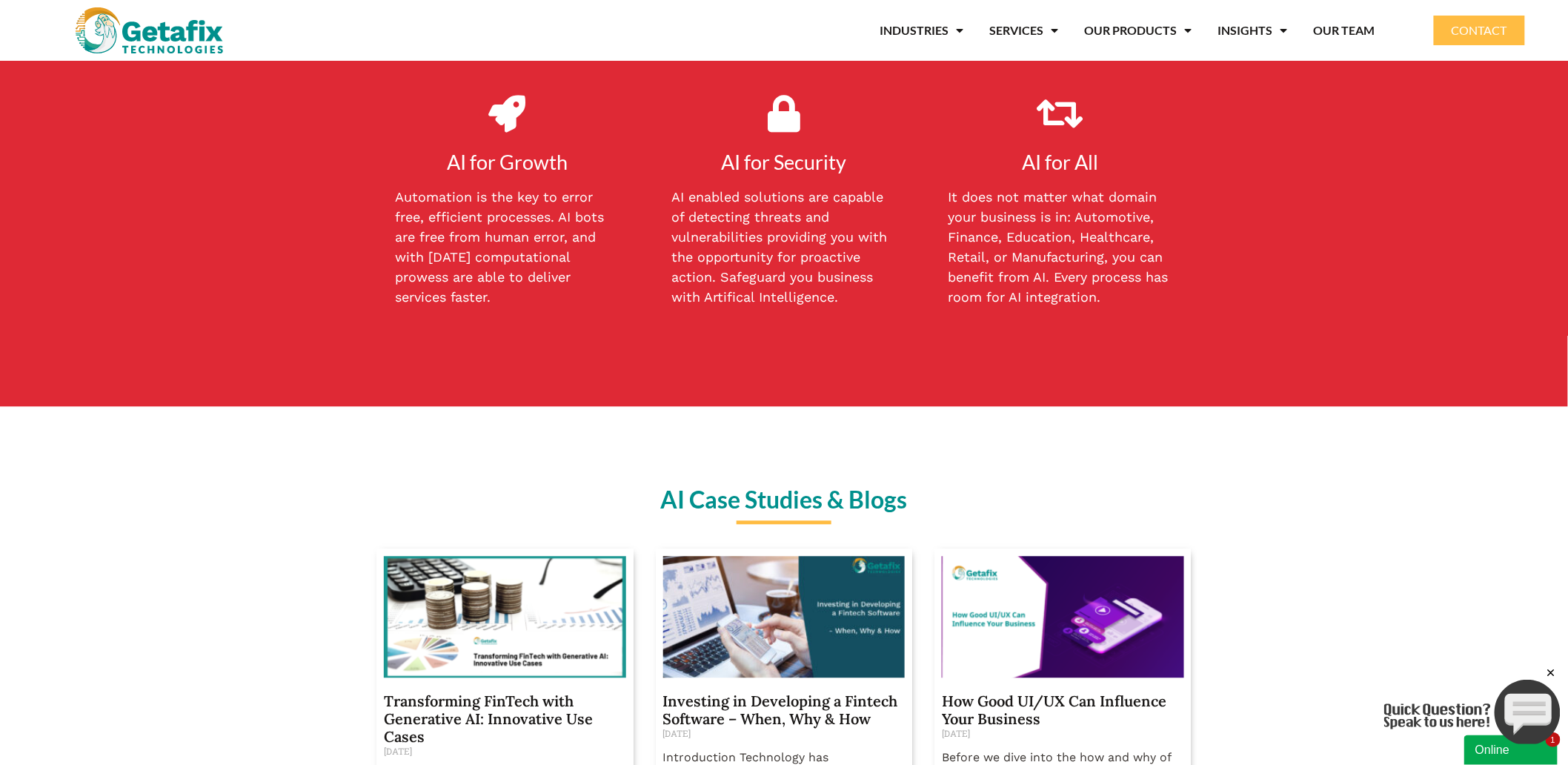
scroll to position [988, 0]
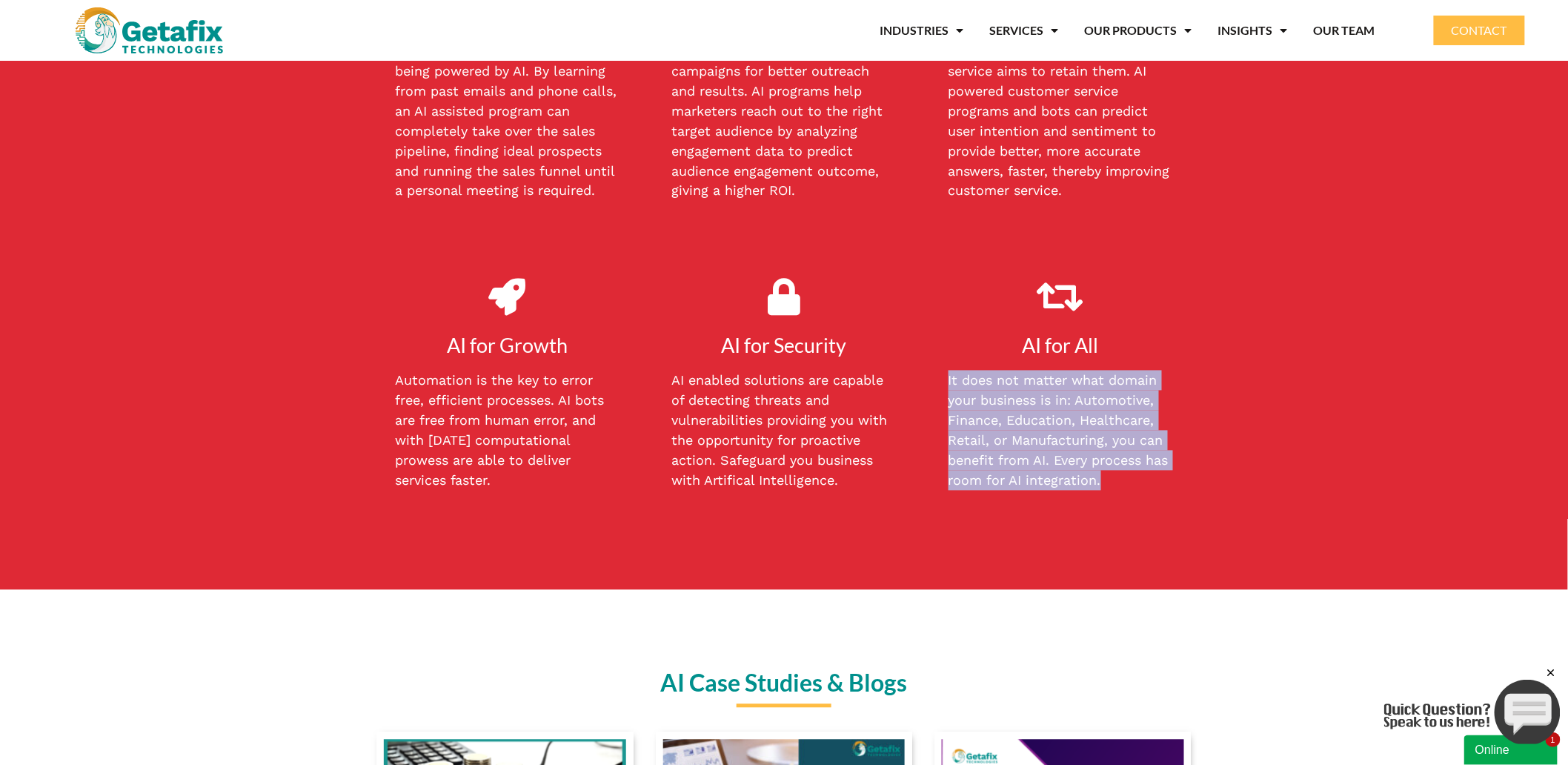
drag, startPoint x: 942, startPoint y: 373, endPoint x: 1108, endPoint y: 472, distance: 193.3
click at [1102, 472] on div "It does not matter what domain your business is in: Automotive, Finance, Educat…" at bounding box center [1060, 430] width 261 height 120
click at [1123, 474] on p "It does not matter what domain your business is in: Automotive, Finance, Educat…" at bounding box center [1060, 430] width 224 height 120
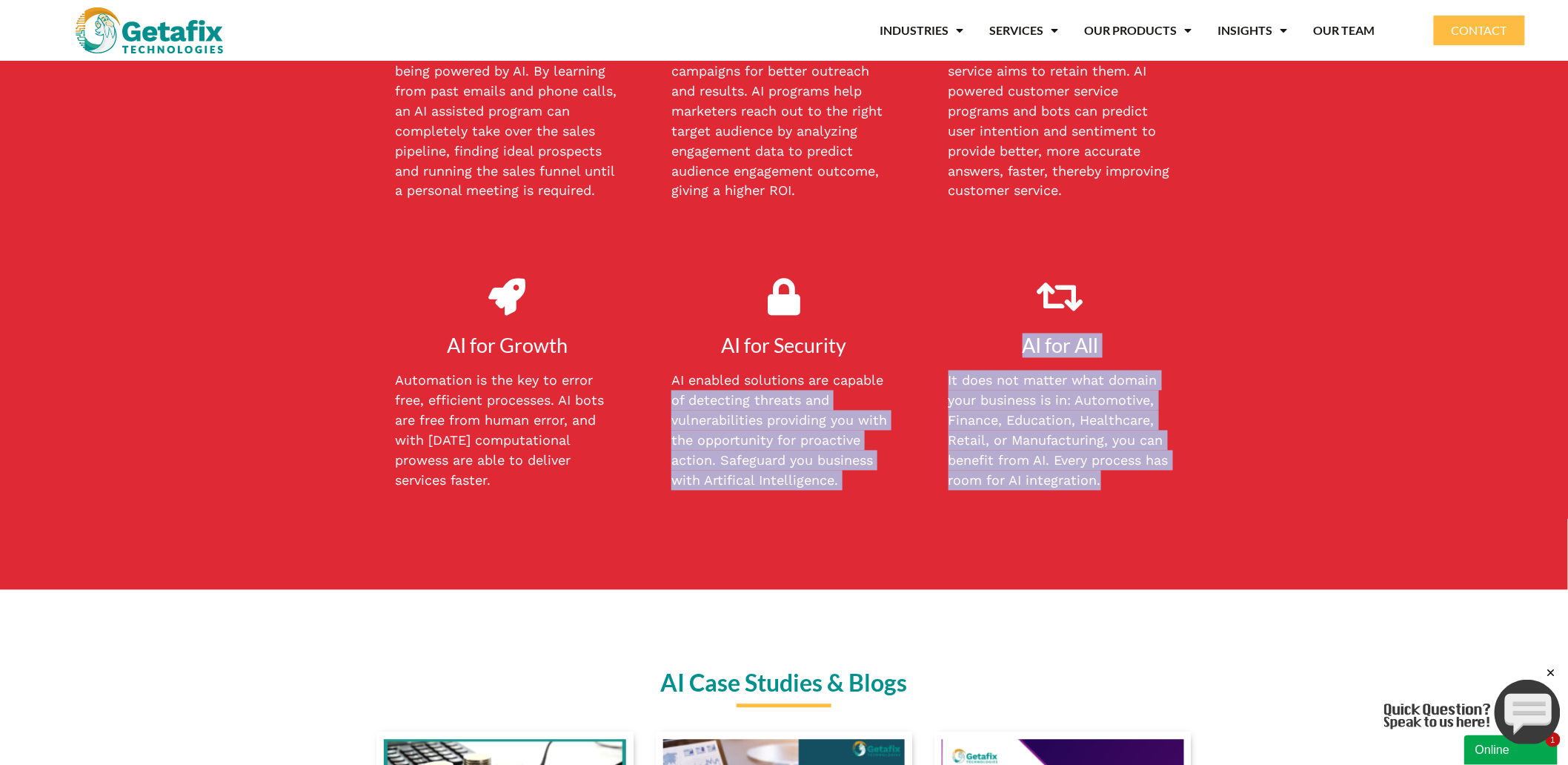
drag, startPoint x: 1055, startPoint y: 471, endPoint x: 917, endPoint y: 364, distance: 174.6
click at [917, 364] on div "AI for Growth Automation is the key to error free, efficient processes. AI bots…" at bounding box center [784, 390] width 830 height 237
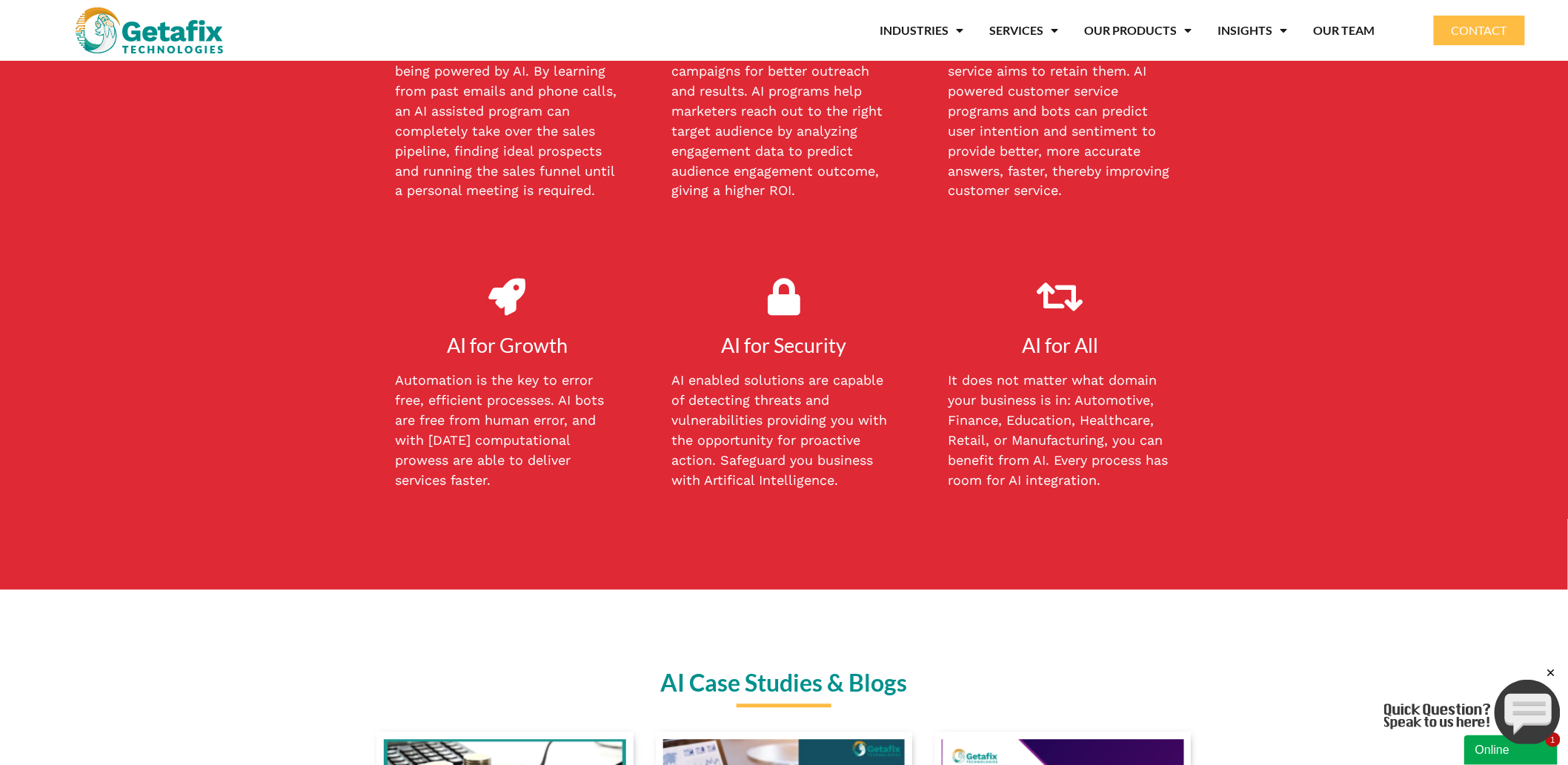
click at [489, 427] on p "Automation is the key to error free, efficient processes. AI bots are free from…" at bounding box center [507, 430] width 224 height 120
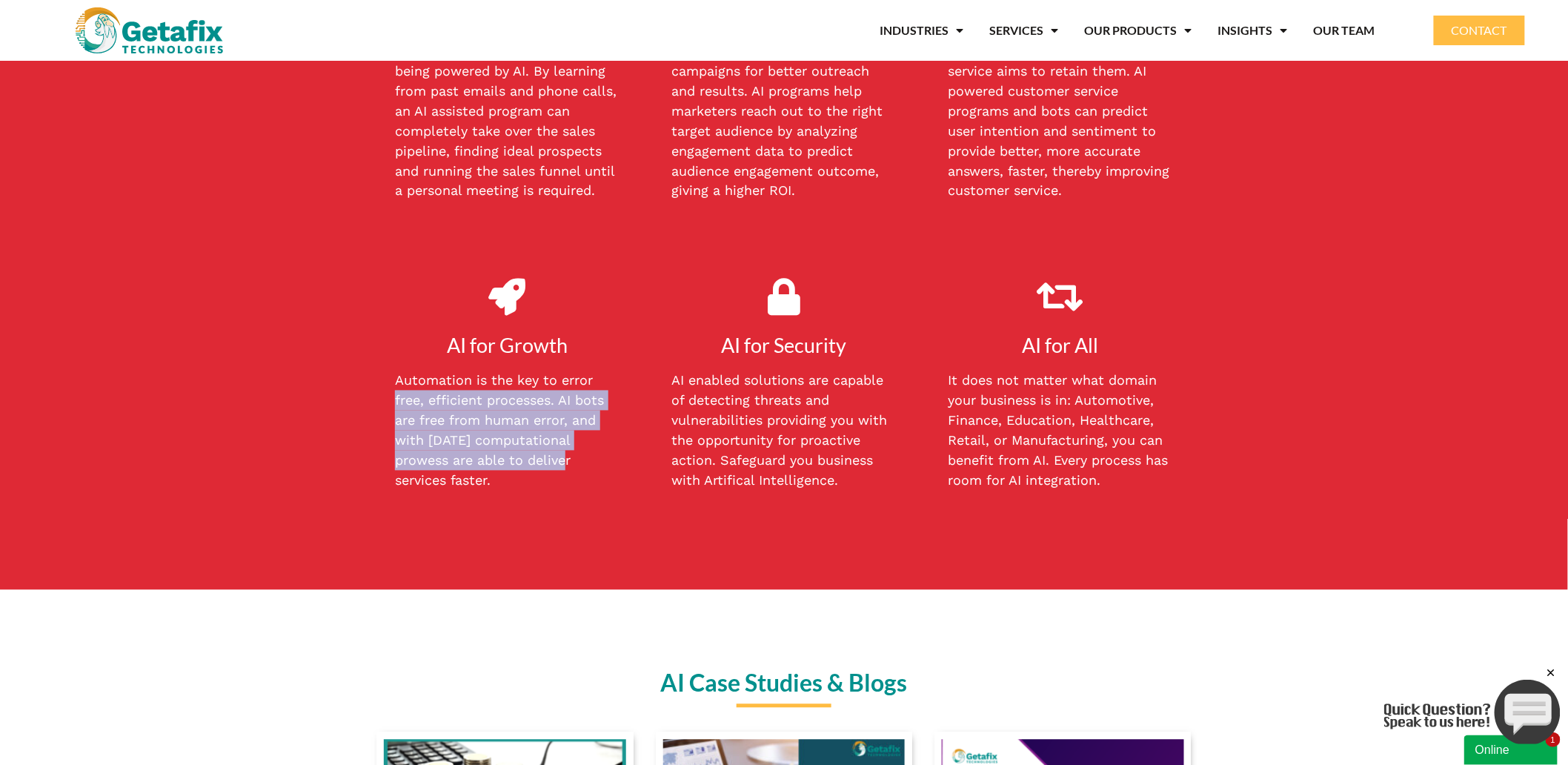
drag, startPoint x: 433, startPoint y: 391, endPoint x: 559, endPoint y: 456, distance: 141.8
click at [559, 451] on div "Automation is the key to error free, efficient processes. AI bots are free from…" at bounding box center [507, 430] width 261 height 120
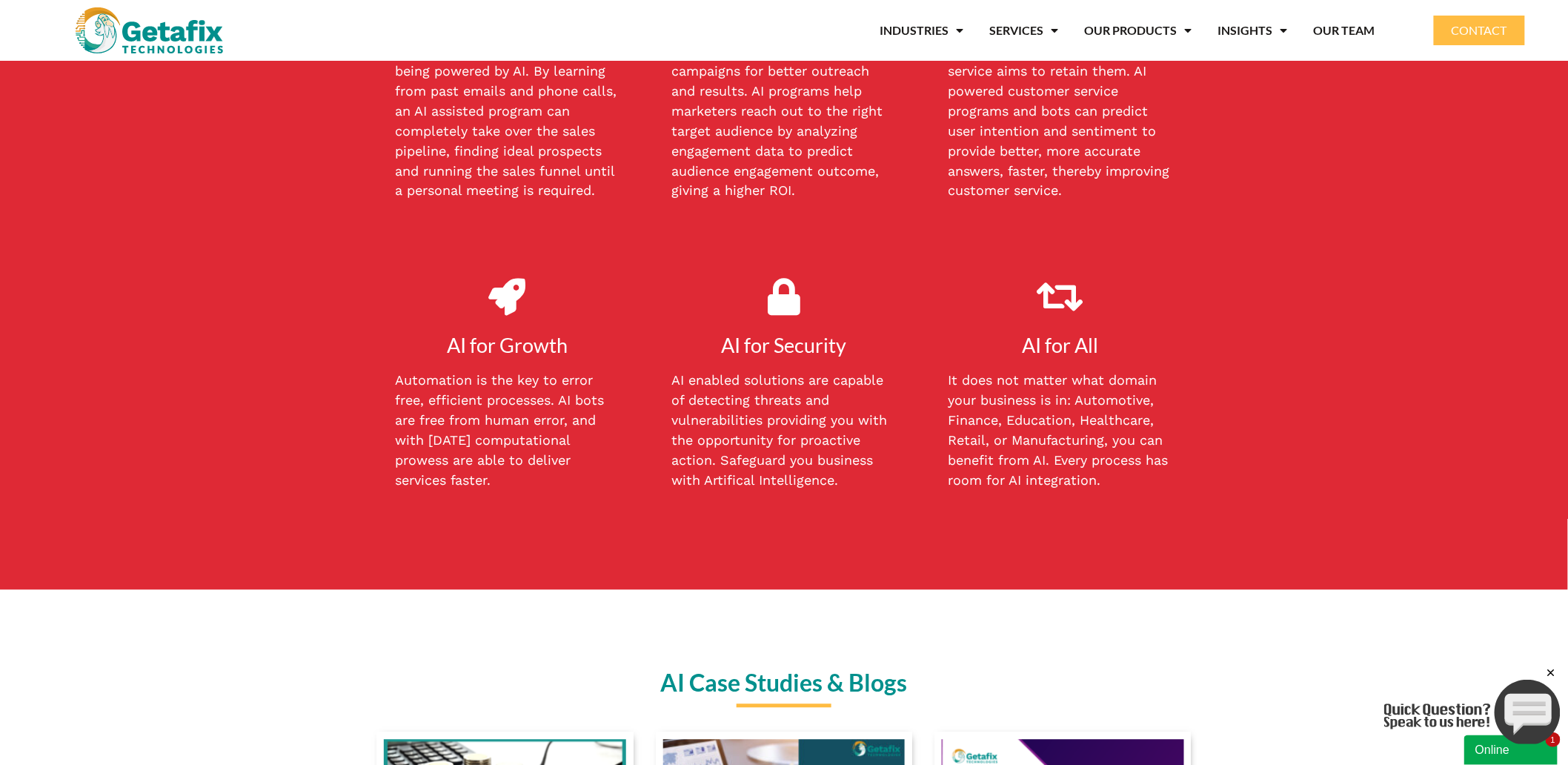
click at [536, 476] on p "Automation is the key to error free, efficient processes. AI bots are free from…" at bounding box center [507, 430] width 224 height 120
drag, startPoint x: 506, startPoint y: 476, endPoint x: 382, endPoint y: 382, distance: 155.6
click at [382, 382] on div "Automation is the key to error free, efficient processes. AI bots are free from…" at bounding box center [507, 430] width 261 height 120
click at [351, 347] on section "AI for Sales Imagine what your sales numbers will be once your sales engine is …" at bounding box center [784, 214] width 1568 height 749
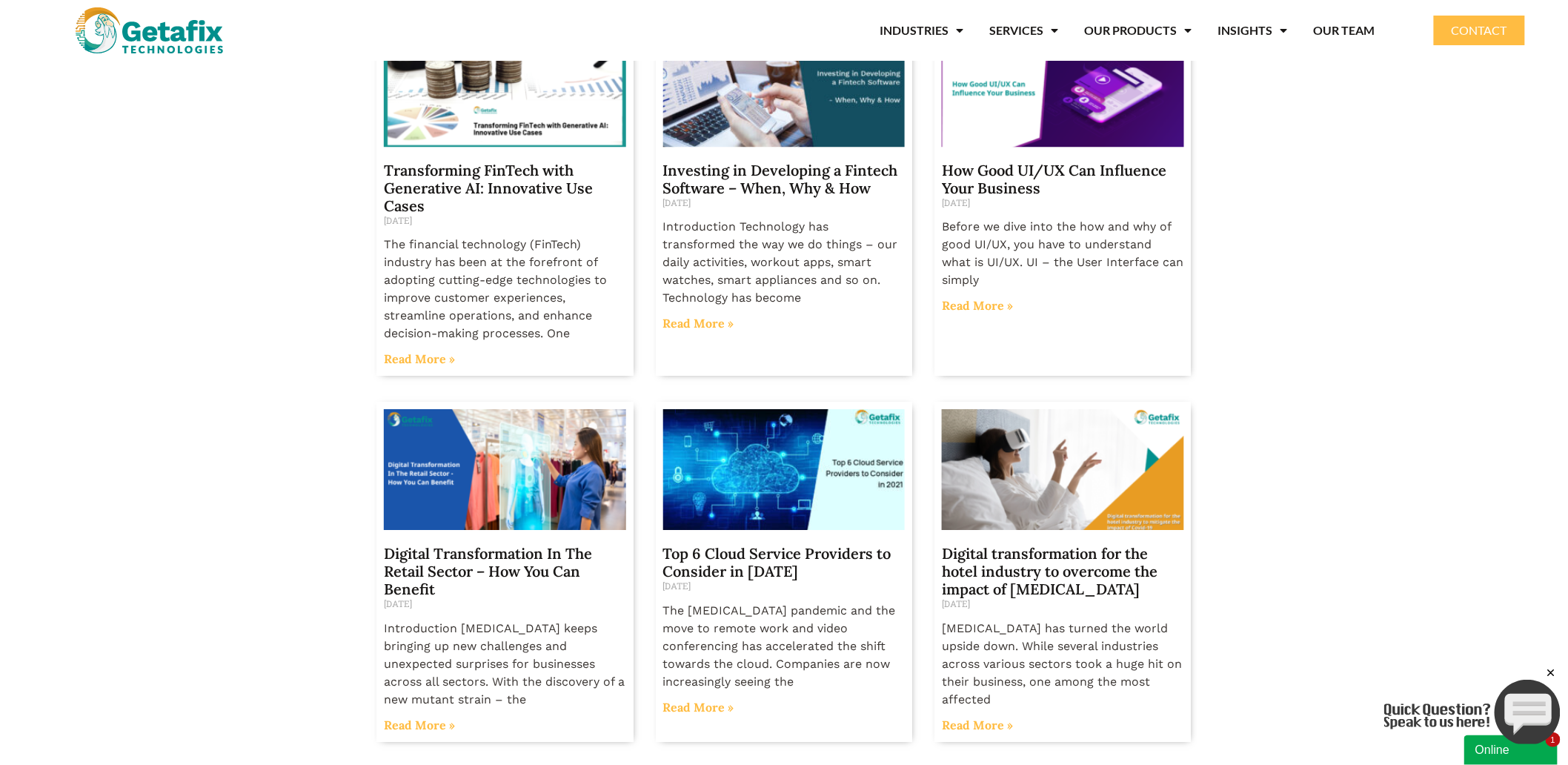
scroll to position [1069, 0]
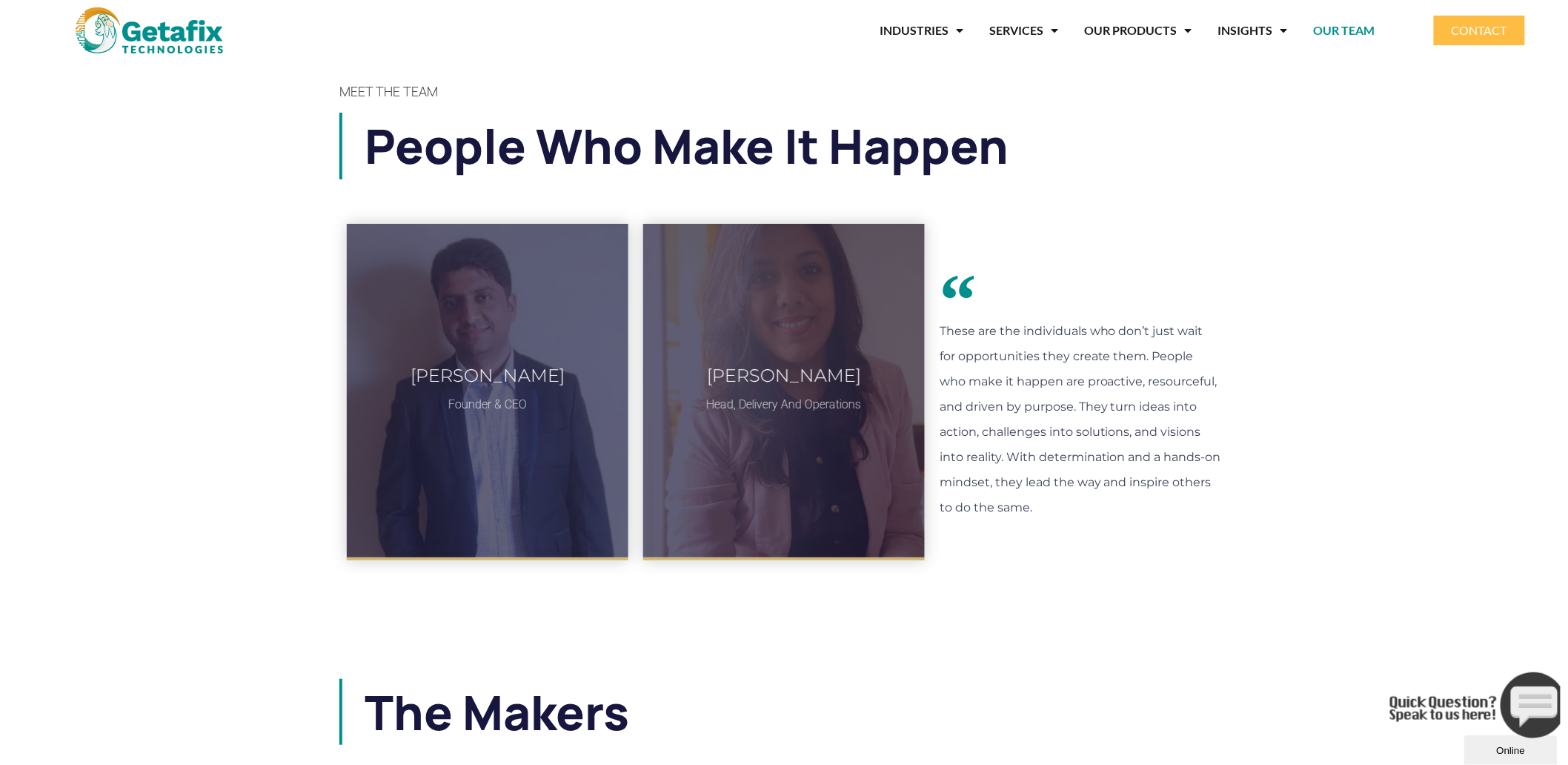
click at [168, 418] on section "MEET THE TEAM People who make it happen [PERSON_NAME] Founder & CEO 11 years of…" at bounding box center [784, 609] width 1568 height 1079
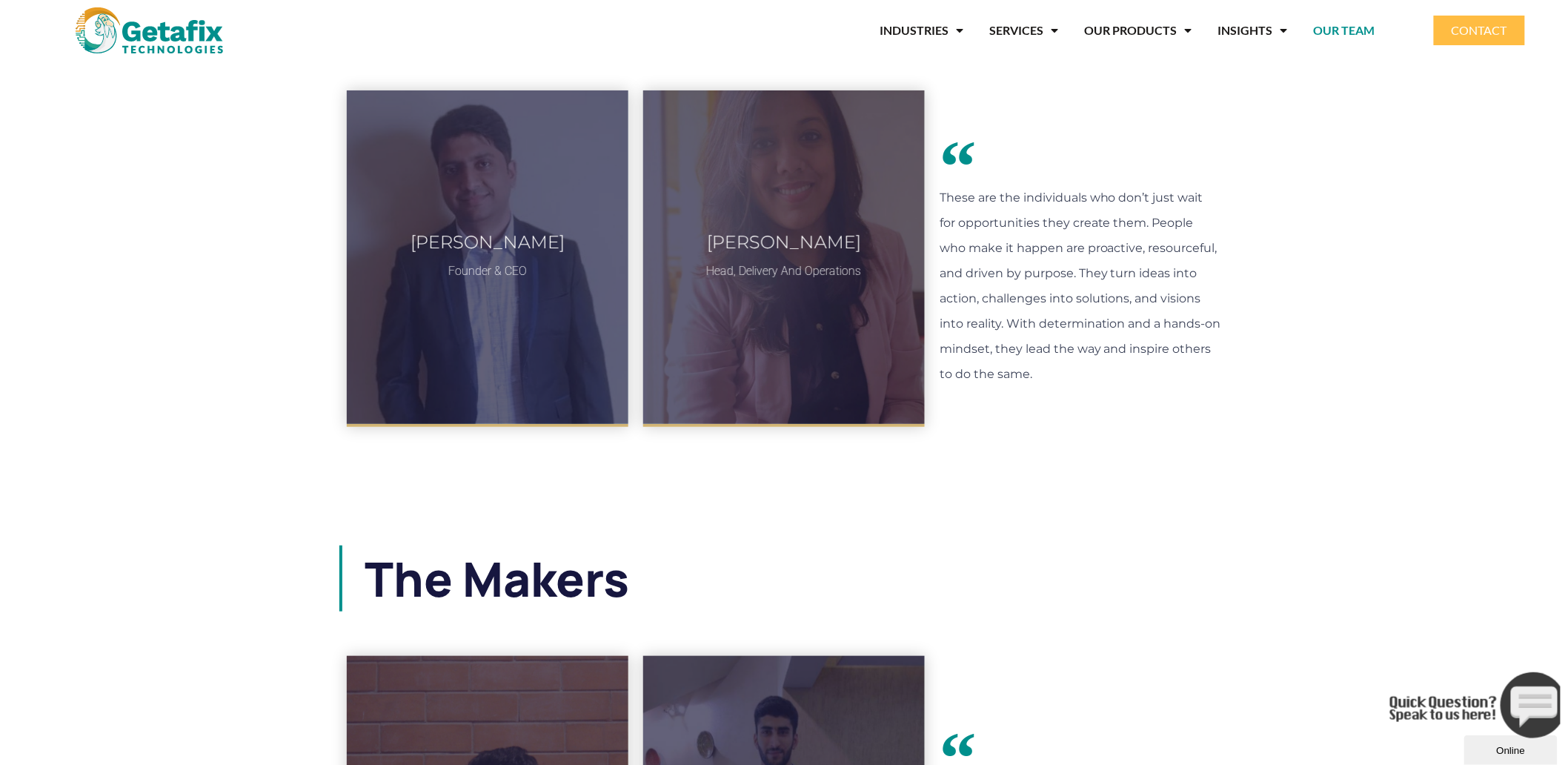
scroll to position [63, 0]
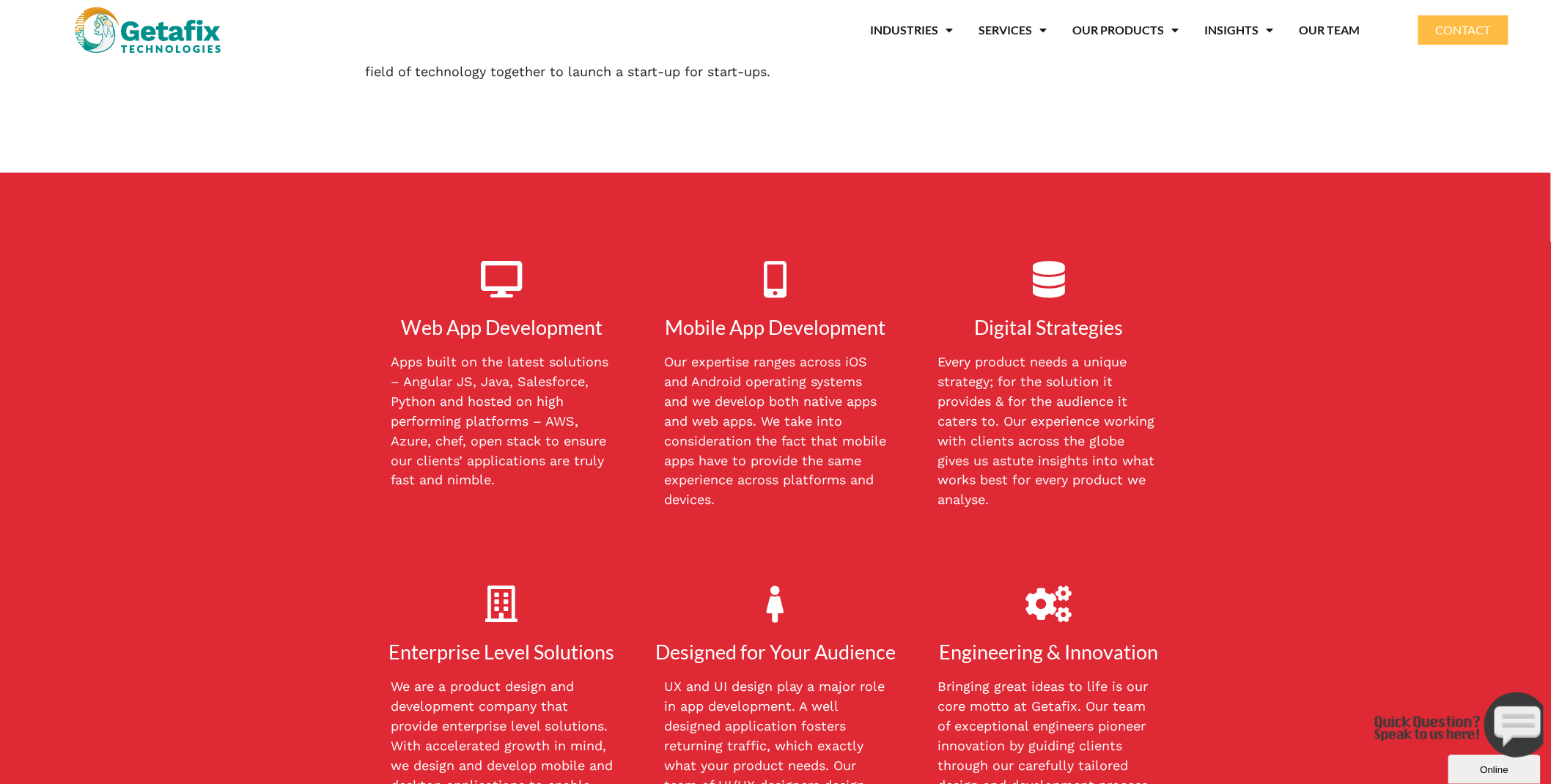
scroll to position [443, 0]
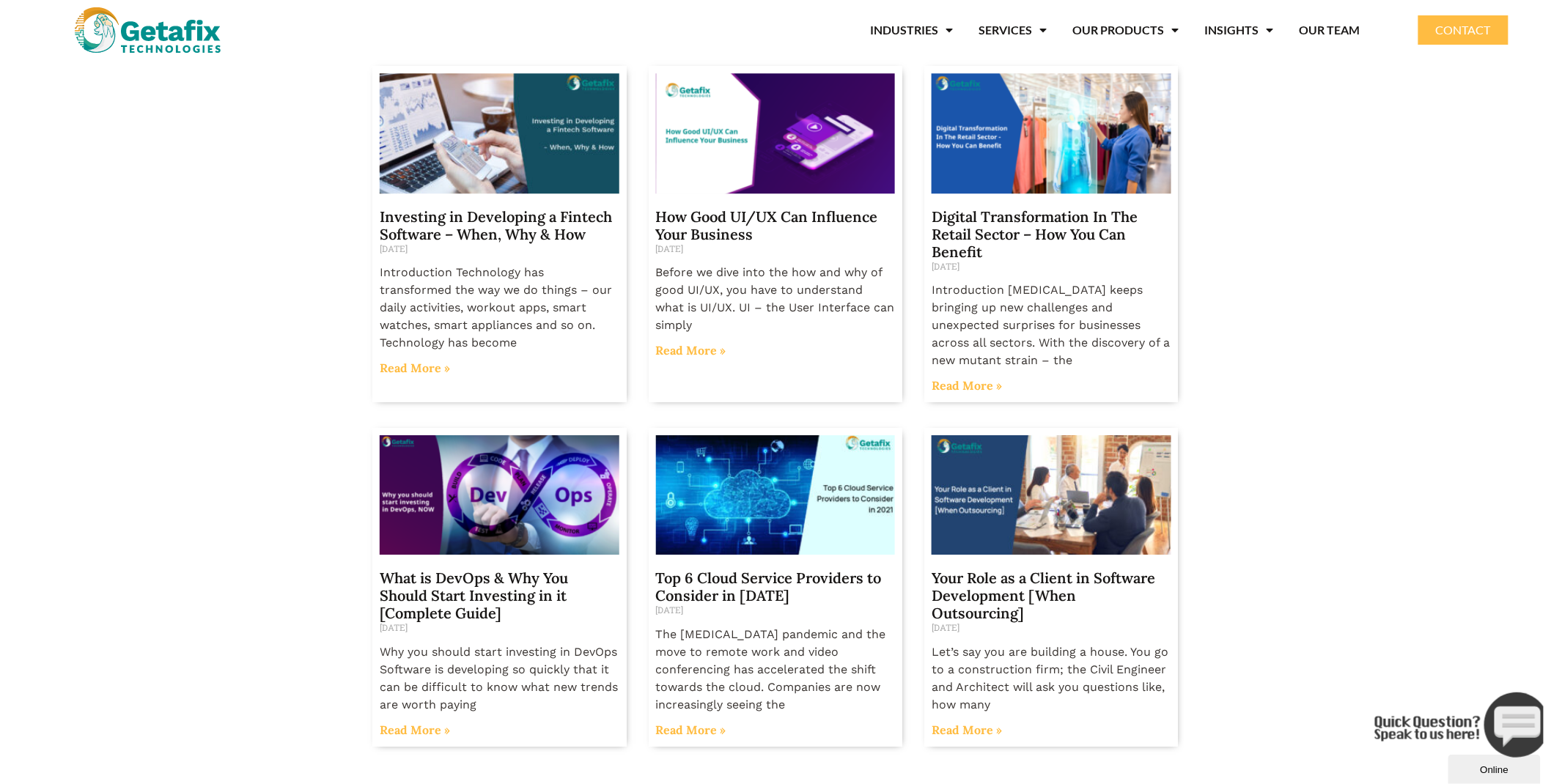
scroll to position [1691, 0]
